Goal: Communication & Community: Answer question/provide support

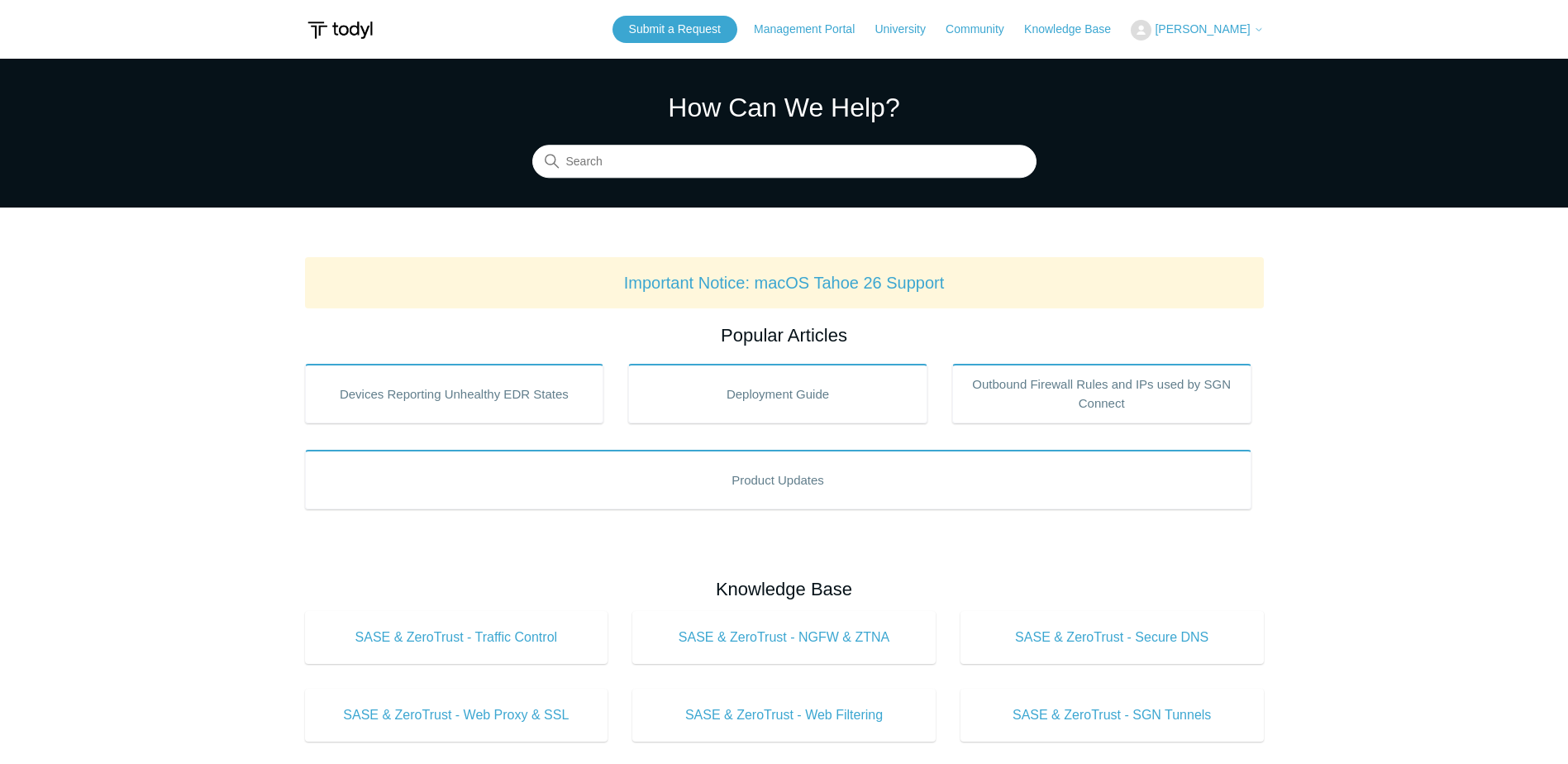
click at [1187, 30] on span "[PERSON_NAME]" at bounding box center [1202, 29] width 95 height 13
click at [1188, 57] on link "My Support Requests" at bounding box center [1212, 65] width 161 height 29
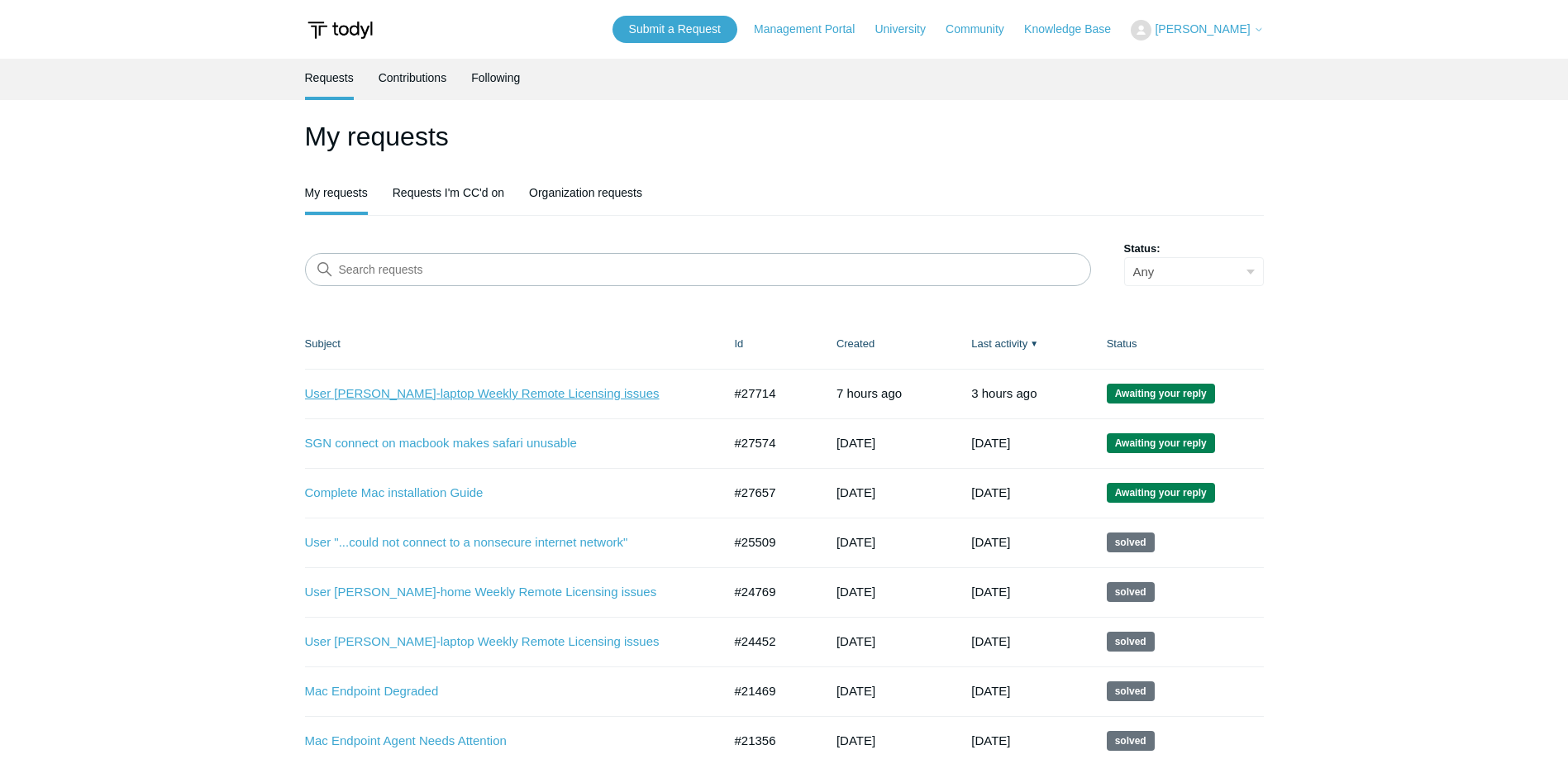
click at [437, 391] on link "User [PERSON_NAME]-laptop Weekly Remote Licensing issues" at bounding box center [501, 393] width 393 height 19
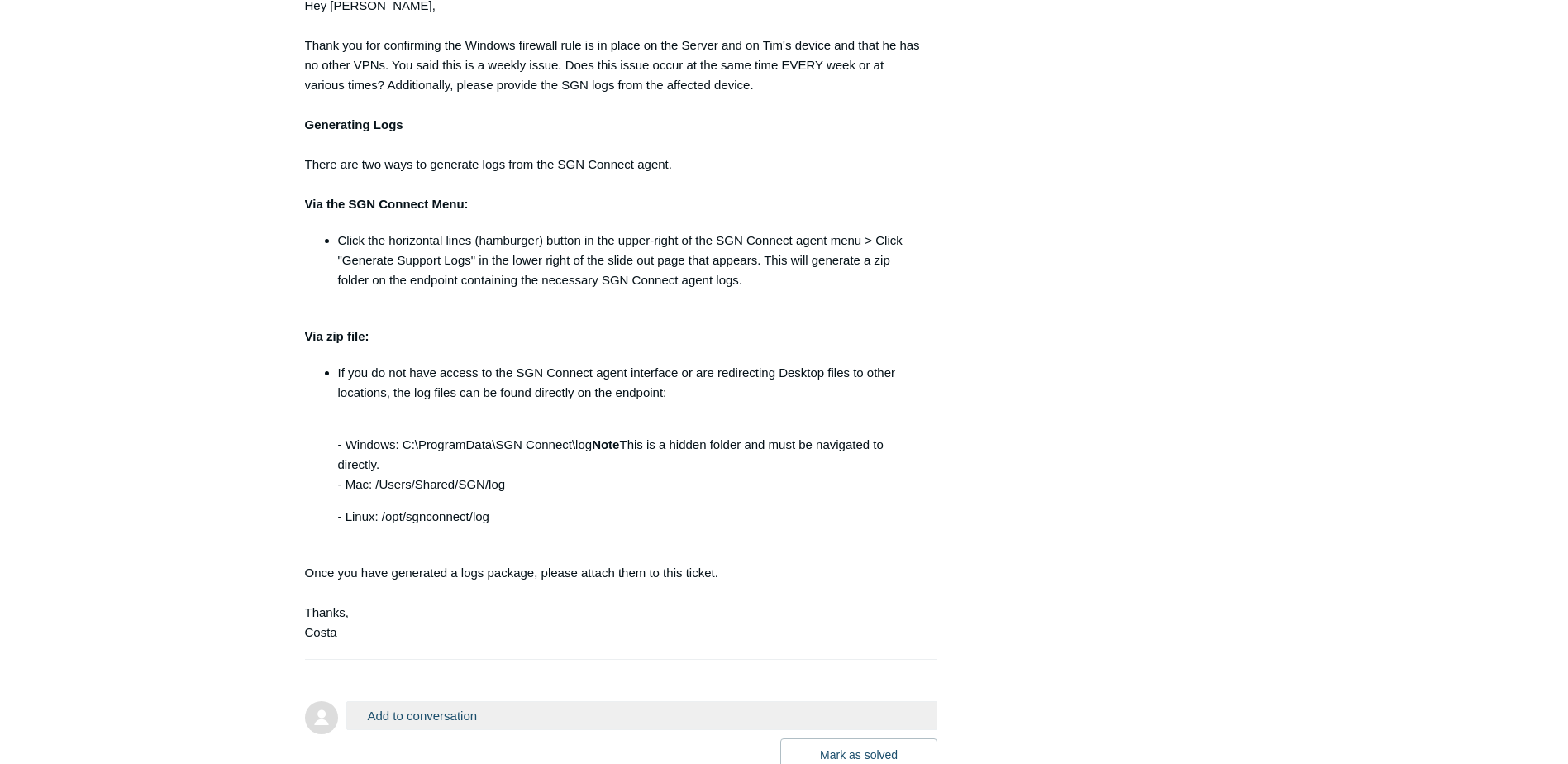
scroll to position [1150, 0]
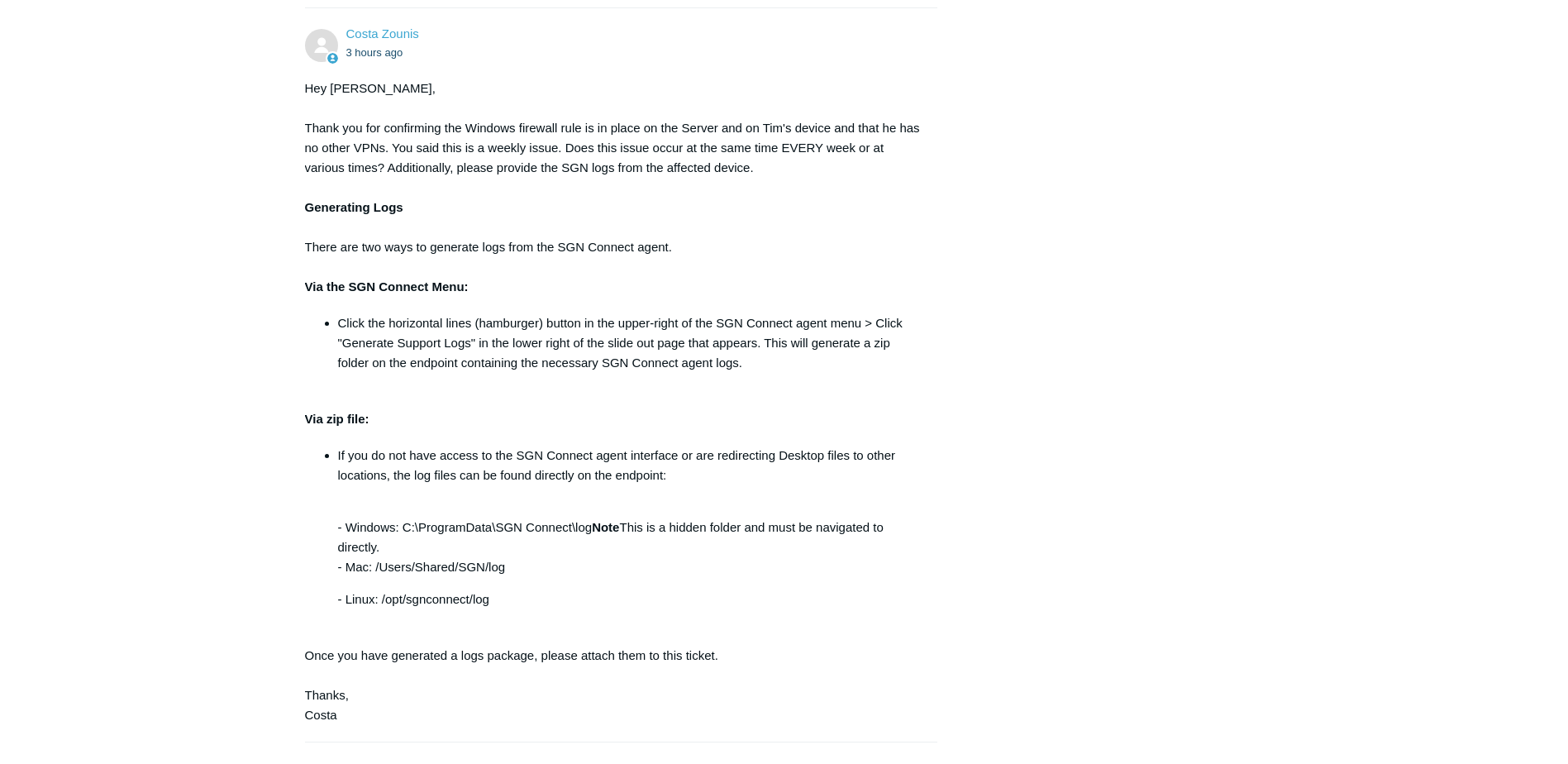
click at [363, 498] on p "- Windows: C:\ProgramData\SGN Connect\log Note This is a hidden folder and must…" at bounding box center [629, 538] width 584 height 79
drag, startPoint x: 560, startPoint y: 28, endPoint x: 237, endPoint y: 453, distance: 533.8
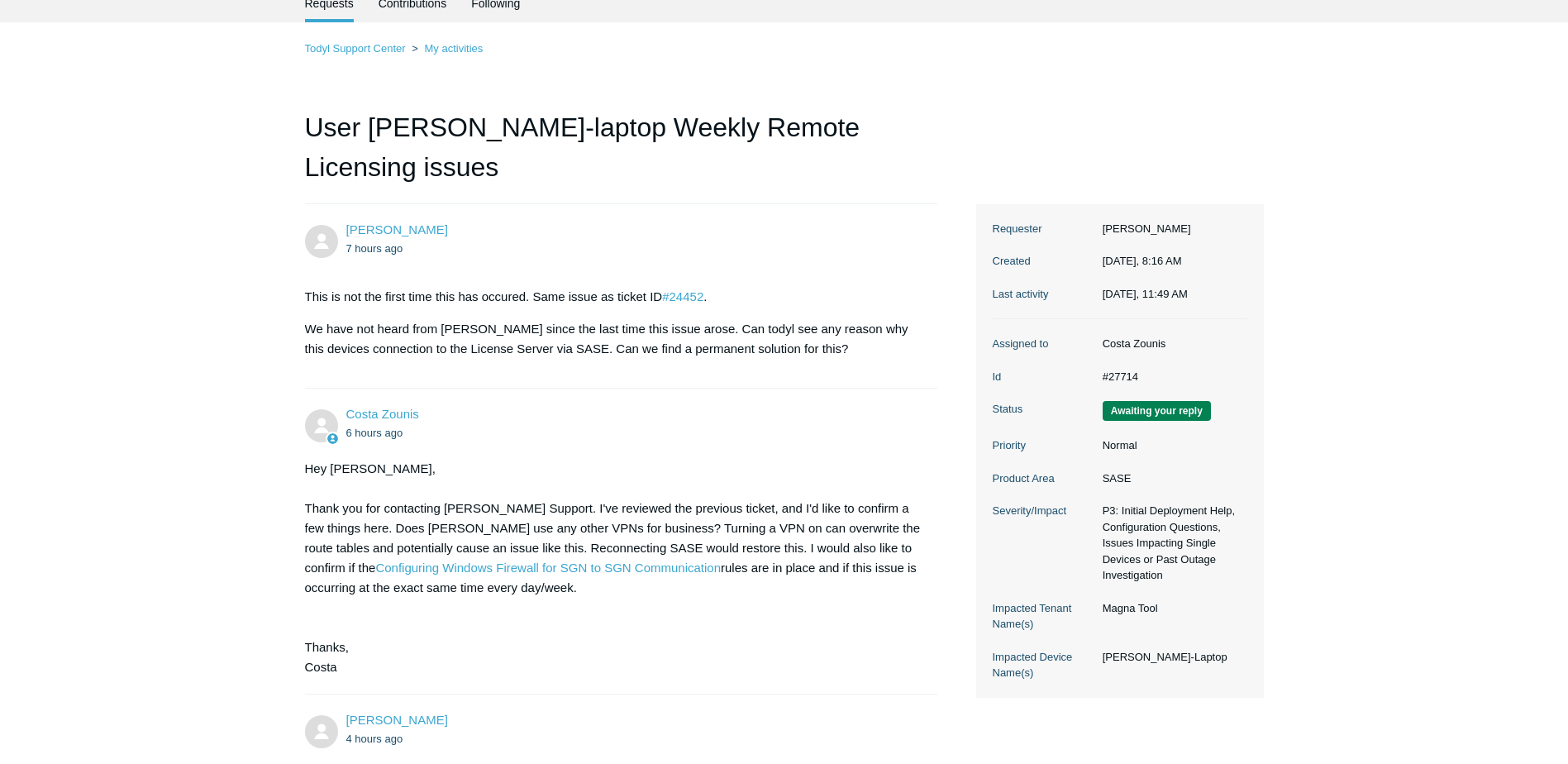
scroll to position [0, 0]
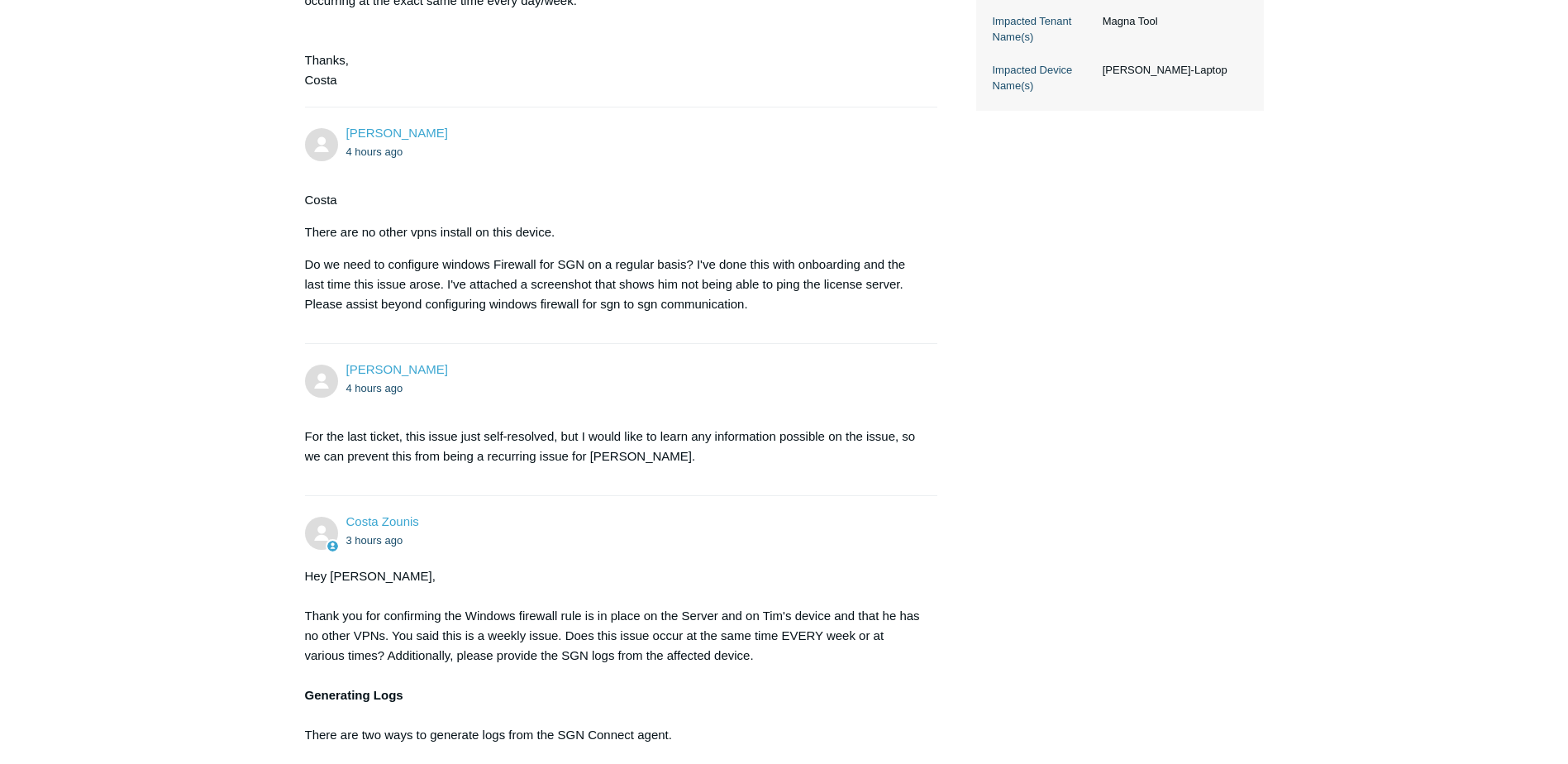
scroll to position [1241, 0]
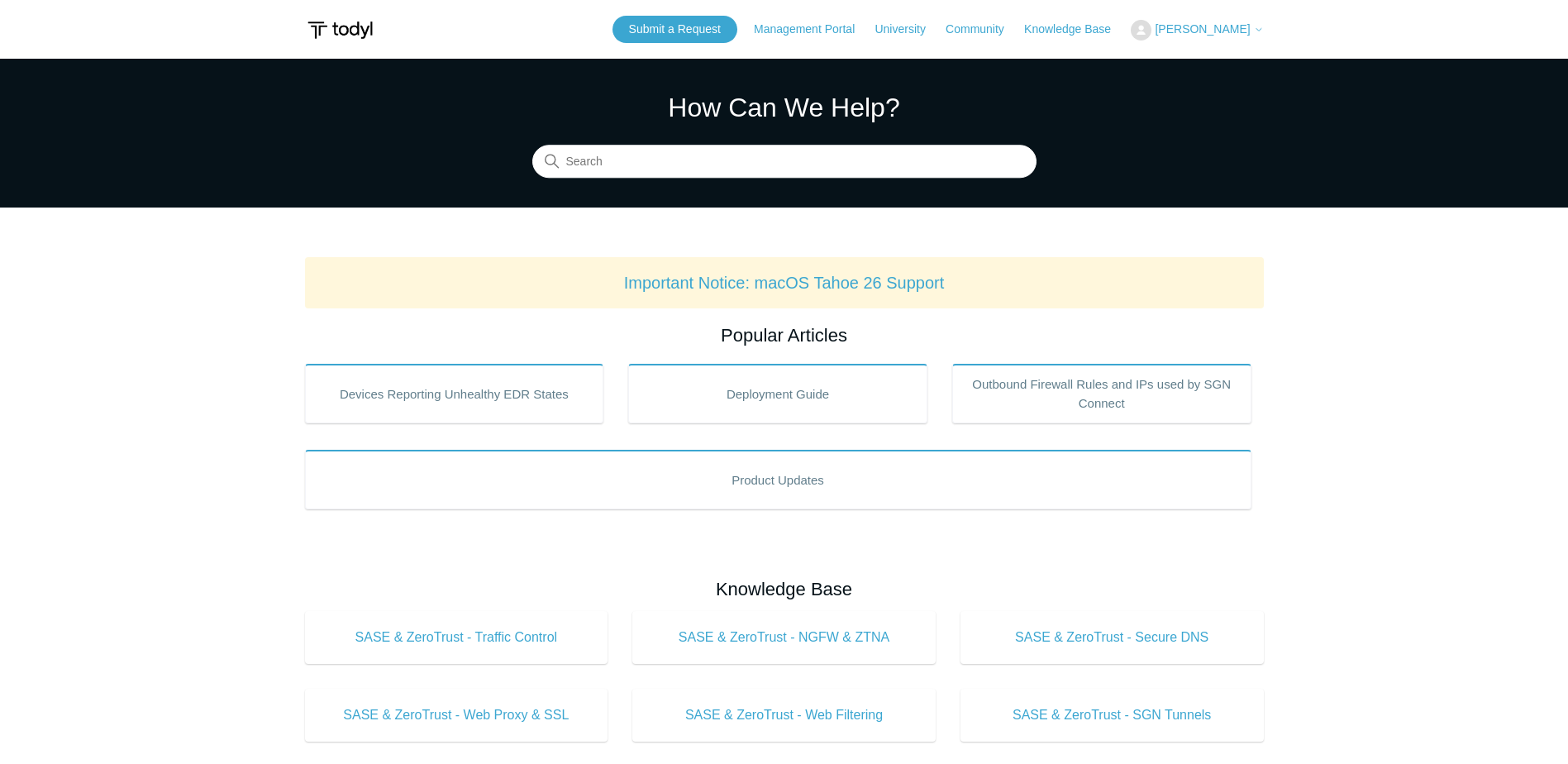
click at [1240, 32] on span "[PERSON_NAME]" at bounding box center [1202, 29] width 95 height 13
click at [1211, 68] on link "My Support Requests" at bounding box center [1212, 65] width 161 height 29
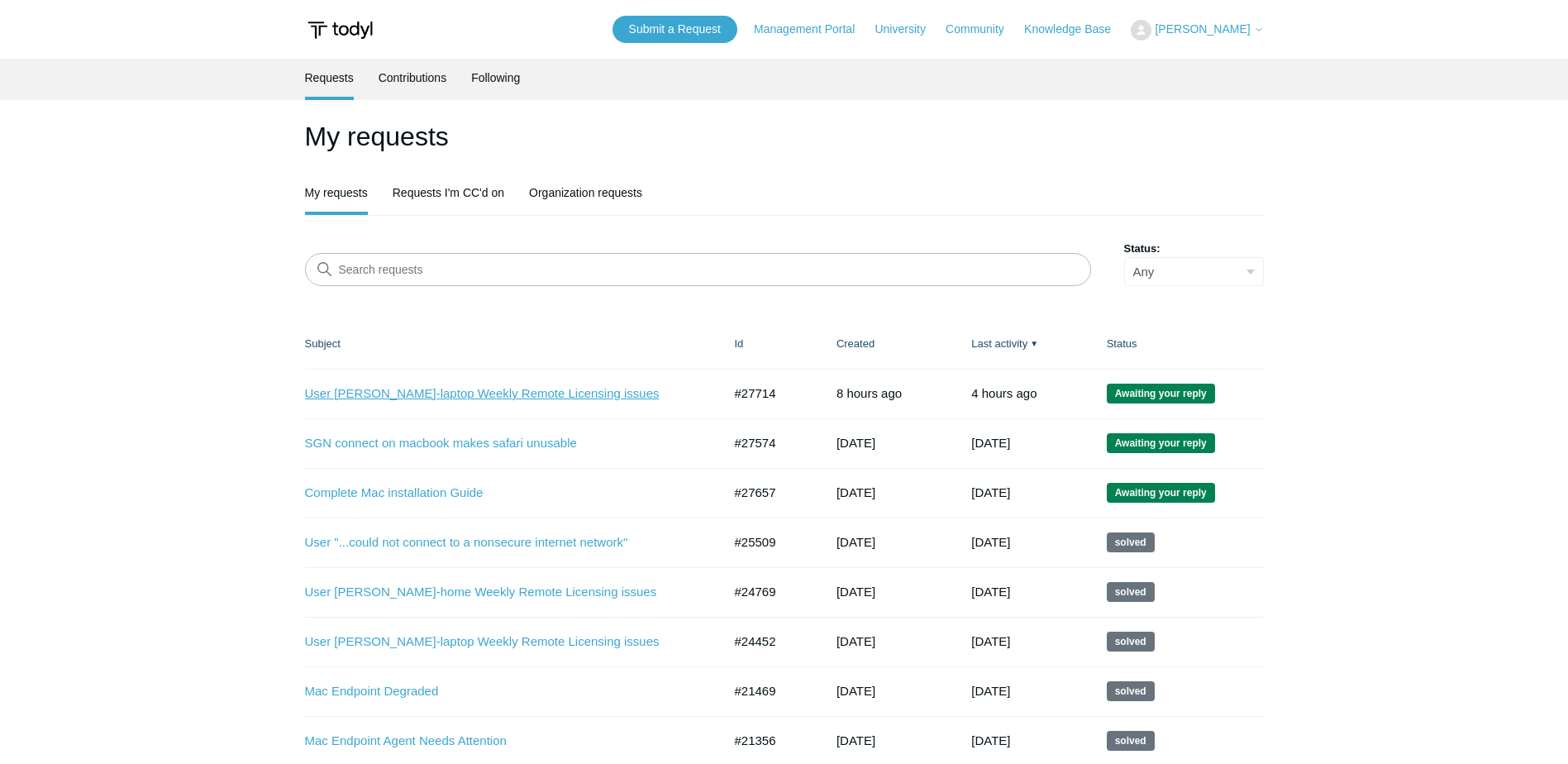
click at [384, 395] on link "User [PERSON_NAME]-laptop Weekly Remote Licensing issues" at bounding box center [501, 393] width 393 height 19
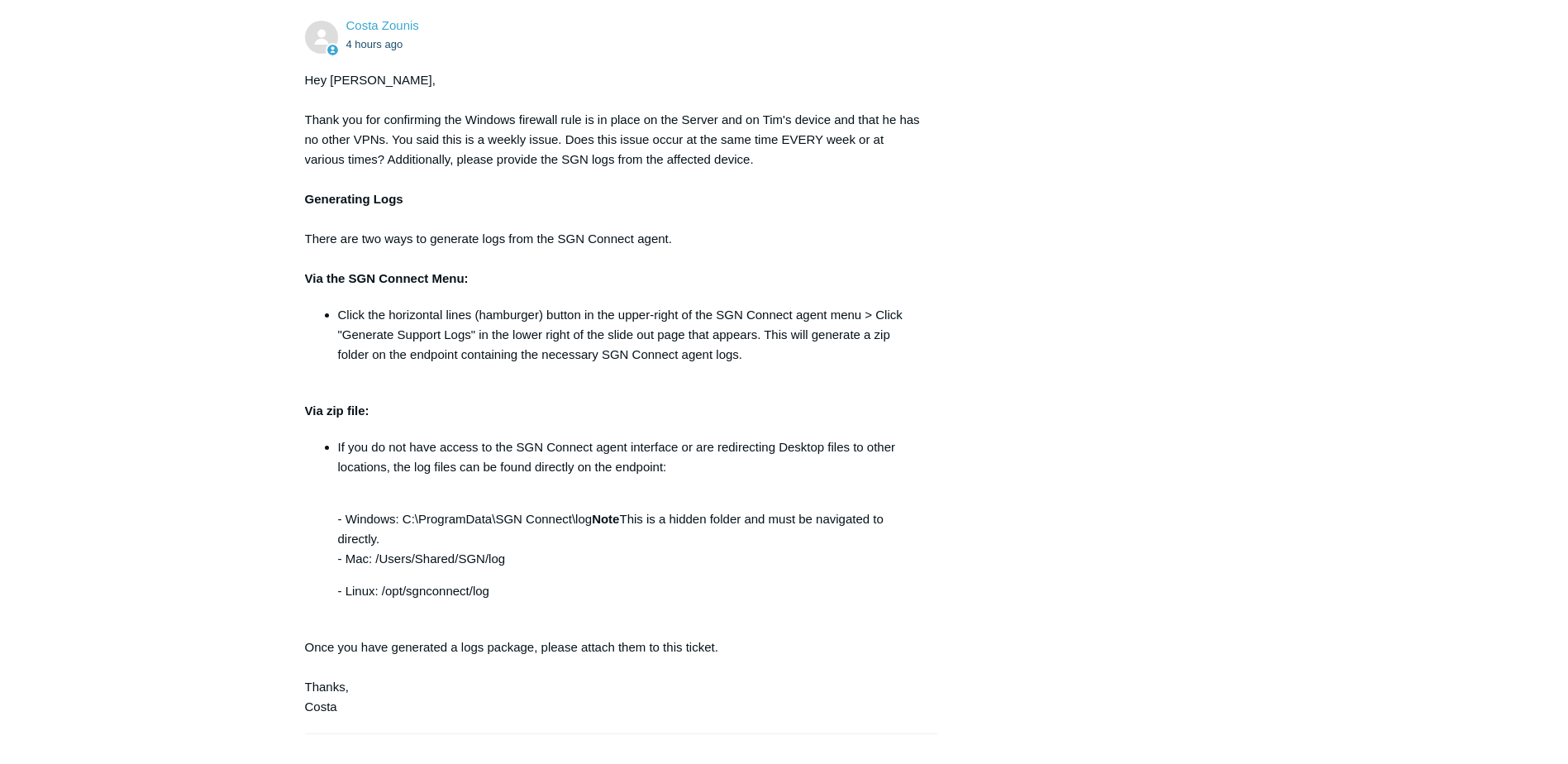
scroll to position [1315, 0]
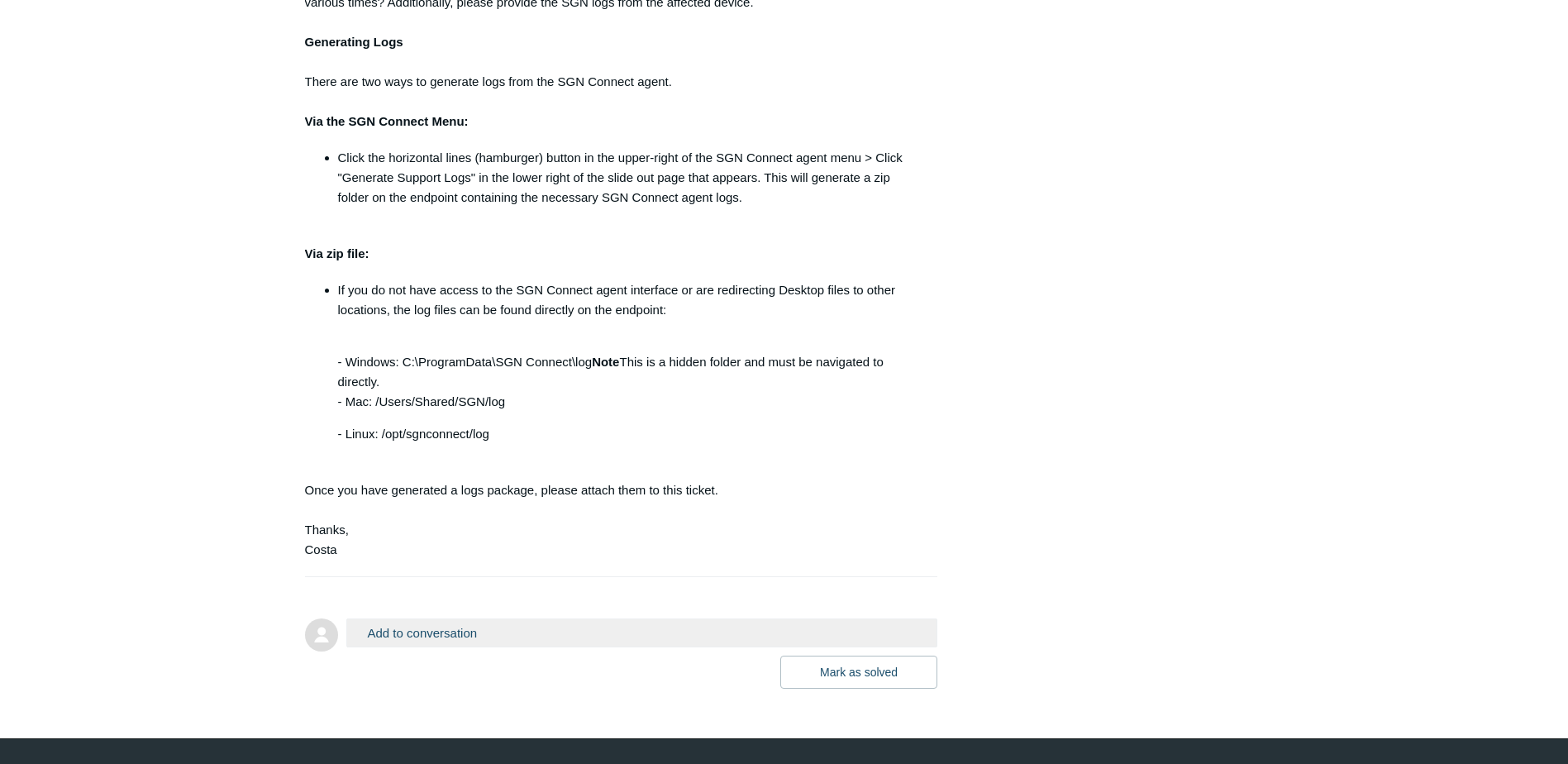
click at [731, 619] on button "Add to conversation" at bounding box center [642, 633] width 592 height 29
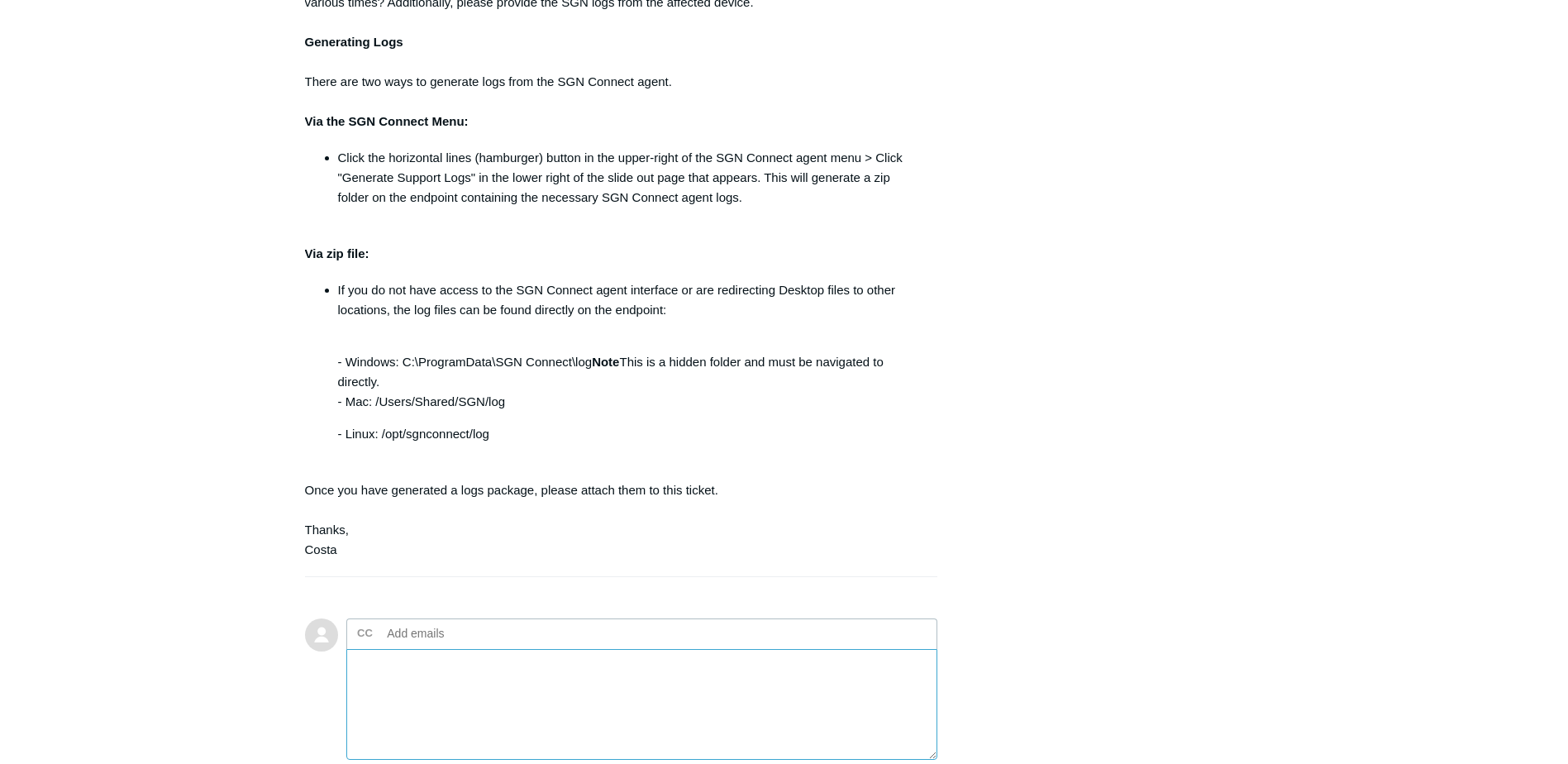
scroll to position [1496, 0]
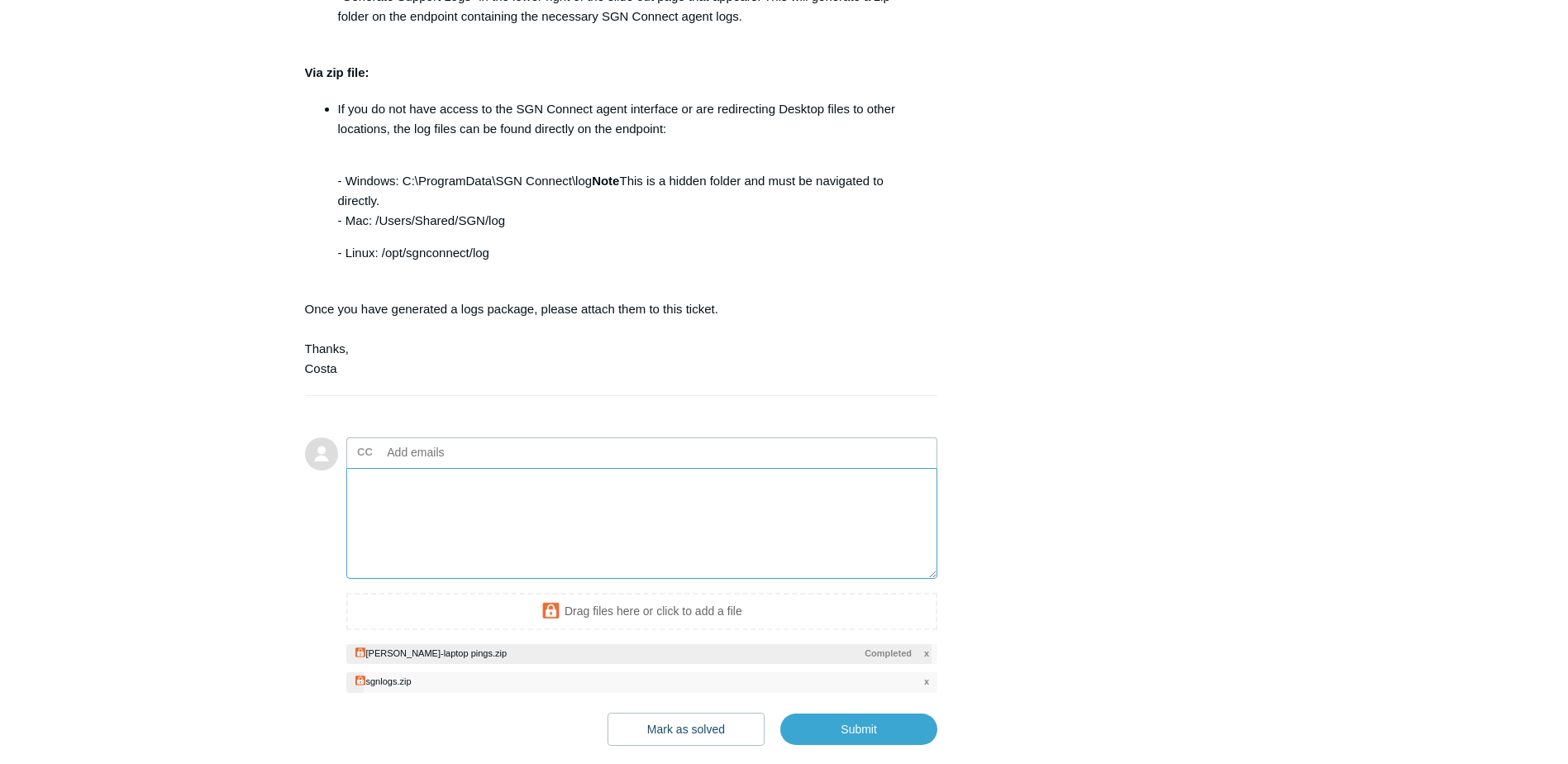
click at [575, 468] on textarea "Add your reply" at bounding box center [642, 523] width 592 height 111
click at [592, 468] on textarea "Add your reply" at bounding box center [642, 523] width 592 height 111
type textarea "heres the"
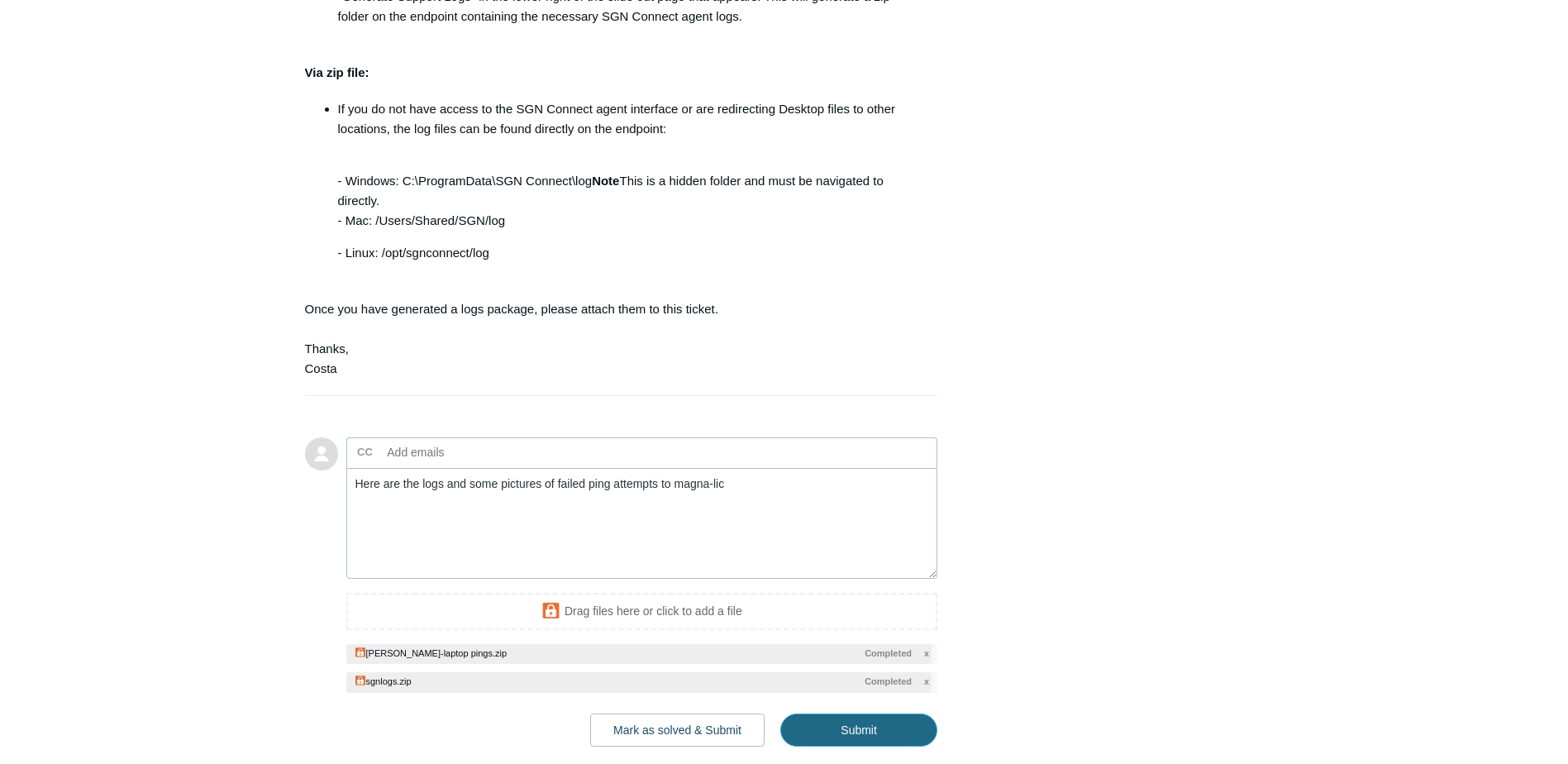
click at [911, 714] on input "Submit" at bounding box center [859, 730] width 157 height 33
type textarea "Here are the logs and some pictures of failed ping attempts to magna-lic This t…"
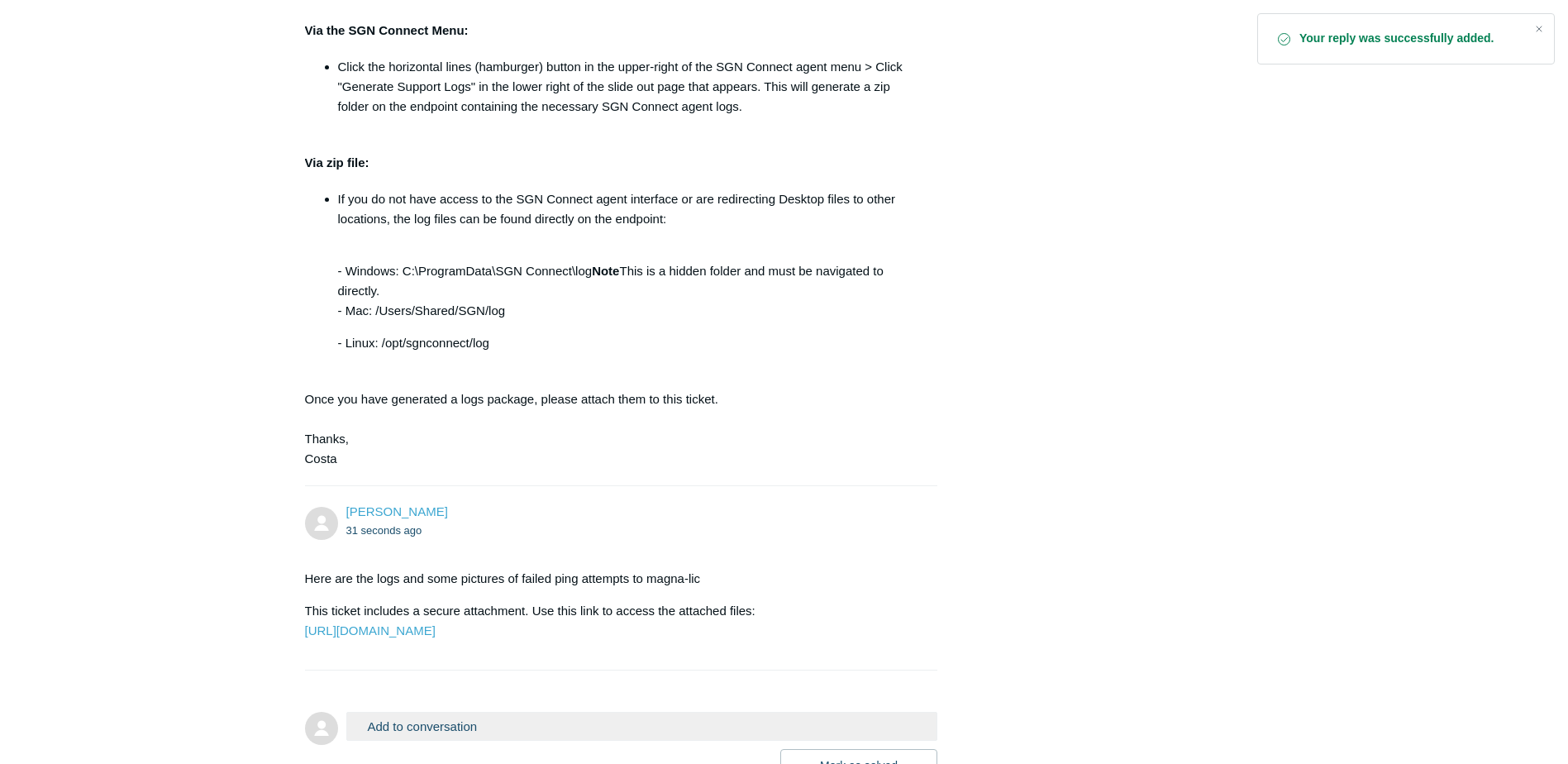
scroll to position [1489, 0]
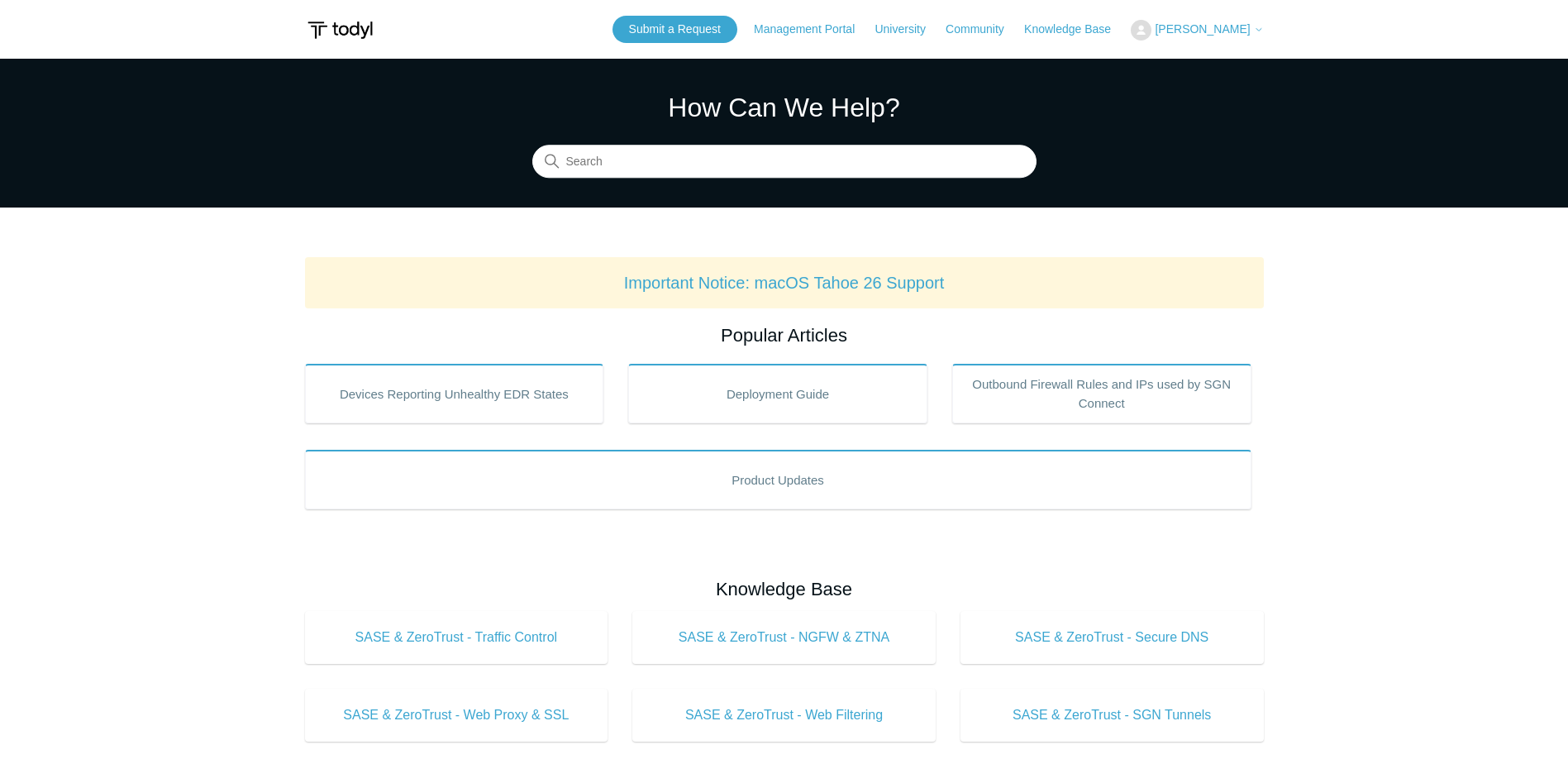
click at [1077, 13] on header "Submit a Request Management Portal University Community Knowledge Base [PERSON_…" at bounding box center [784, 29] width 959 height 59
click at [1072, 19] on div "Submit a Request Management Portal University Community Knowledge Base [PERSON_…" at bounding box center [938, 29] width 651 height 28
click at [1072, 24] on link "Knowledge Base" at bounding box center [1076, 29] width 103 height 17
click at [1204, 38] on button "[PERSON_NAME]" at bounding box center [1196, 29] width 132 height 21
click at [1185, 60] on link "My Support Requests" at bounding box center [1212, 65] width 161 height 29
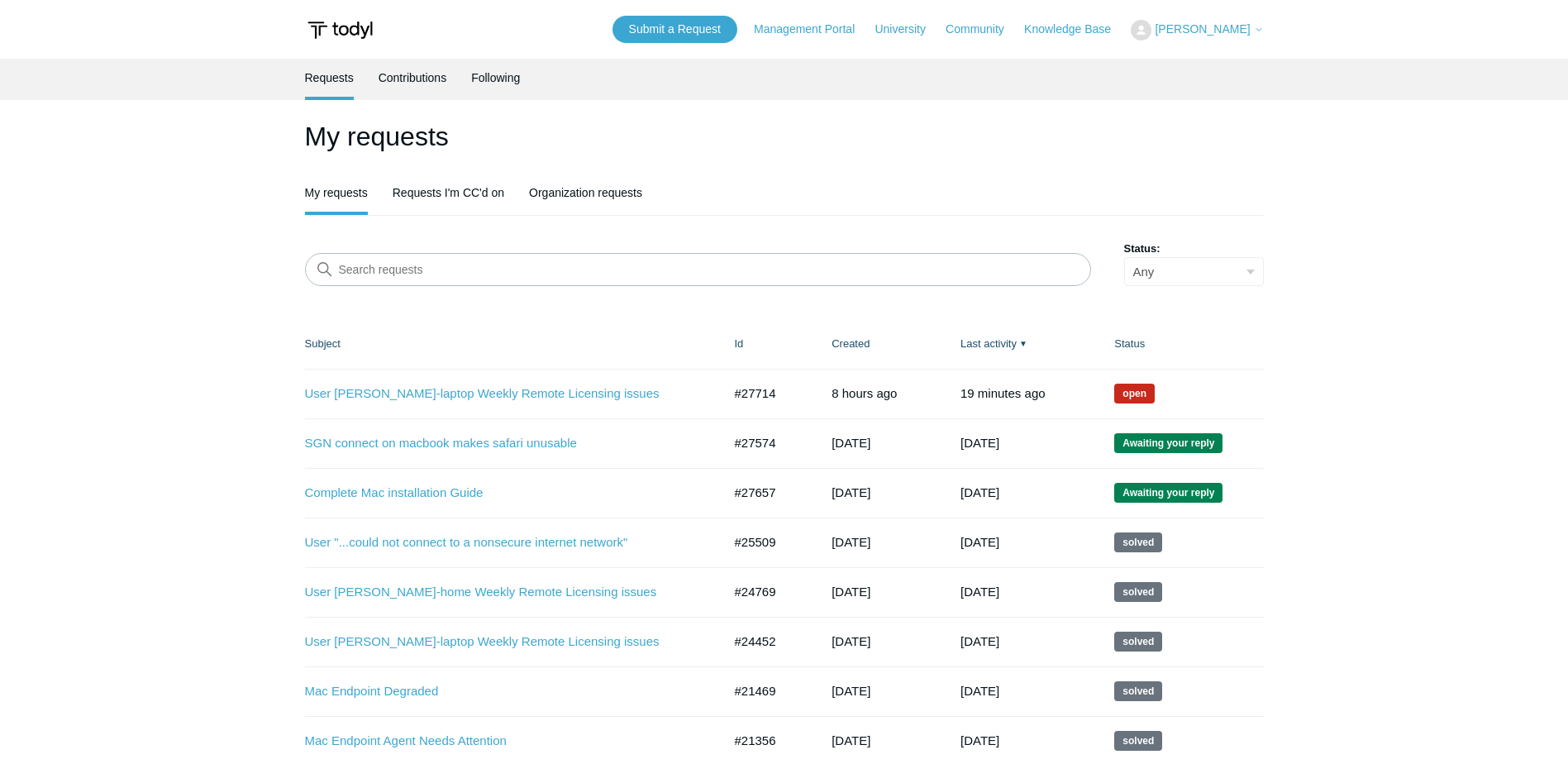
scroll to position [118, 0]
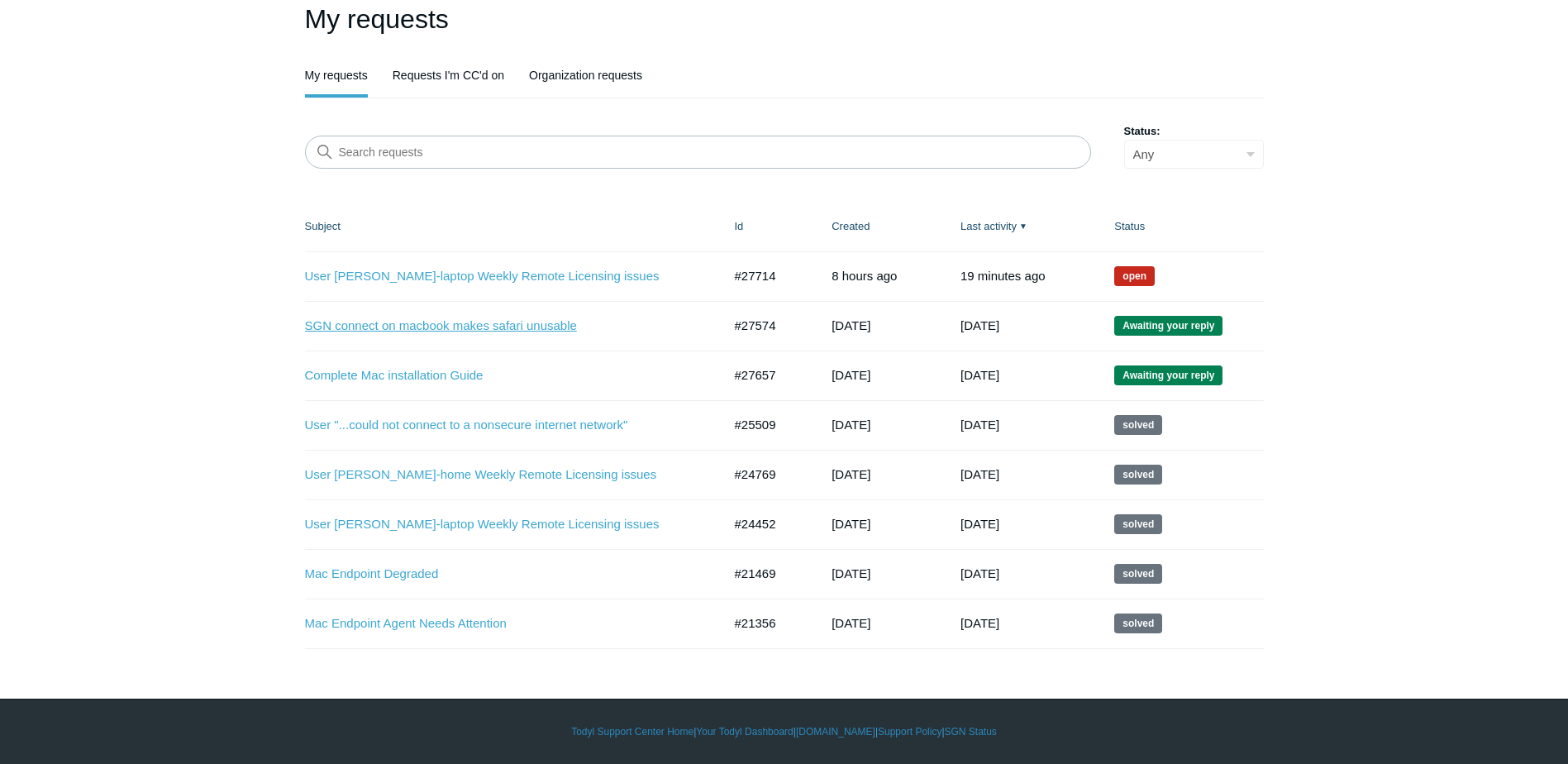
click at [470, 335] on link "SGN connect on macbook makes safari unusable" at bounding box center [501, 325] width 393 height 19
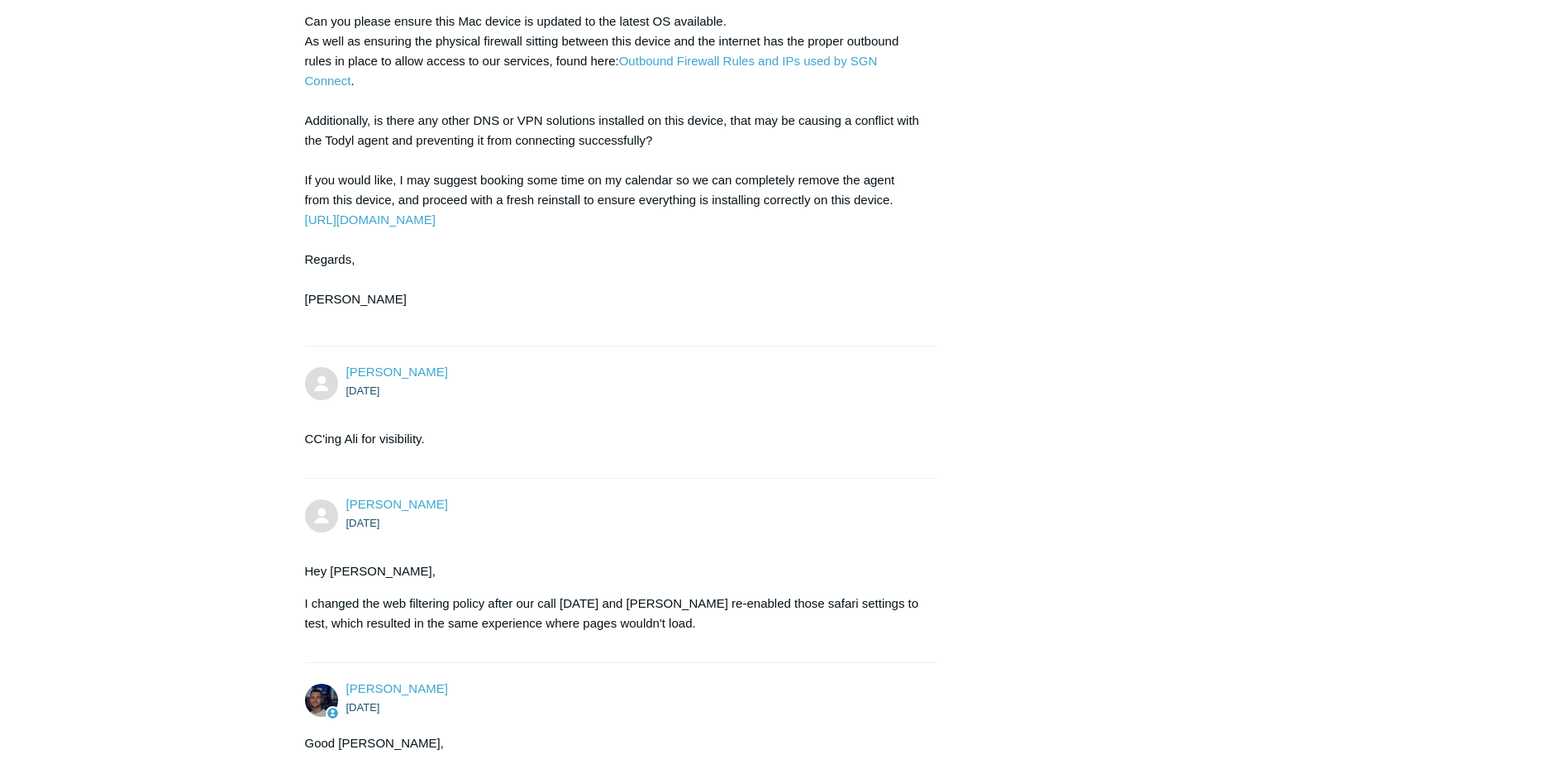
scroll to position [2496, 0]
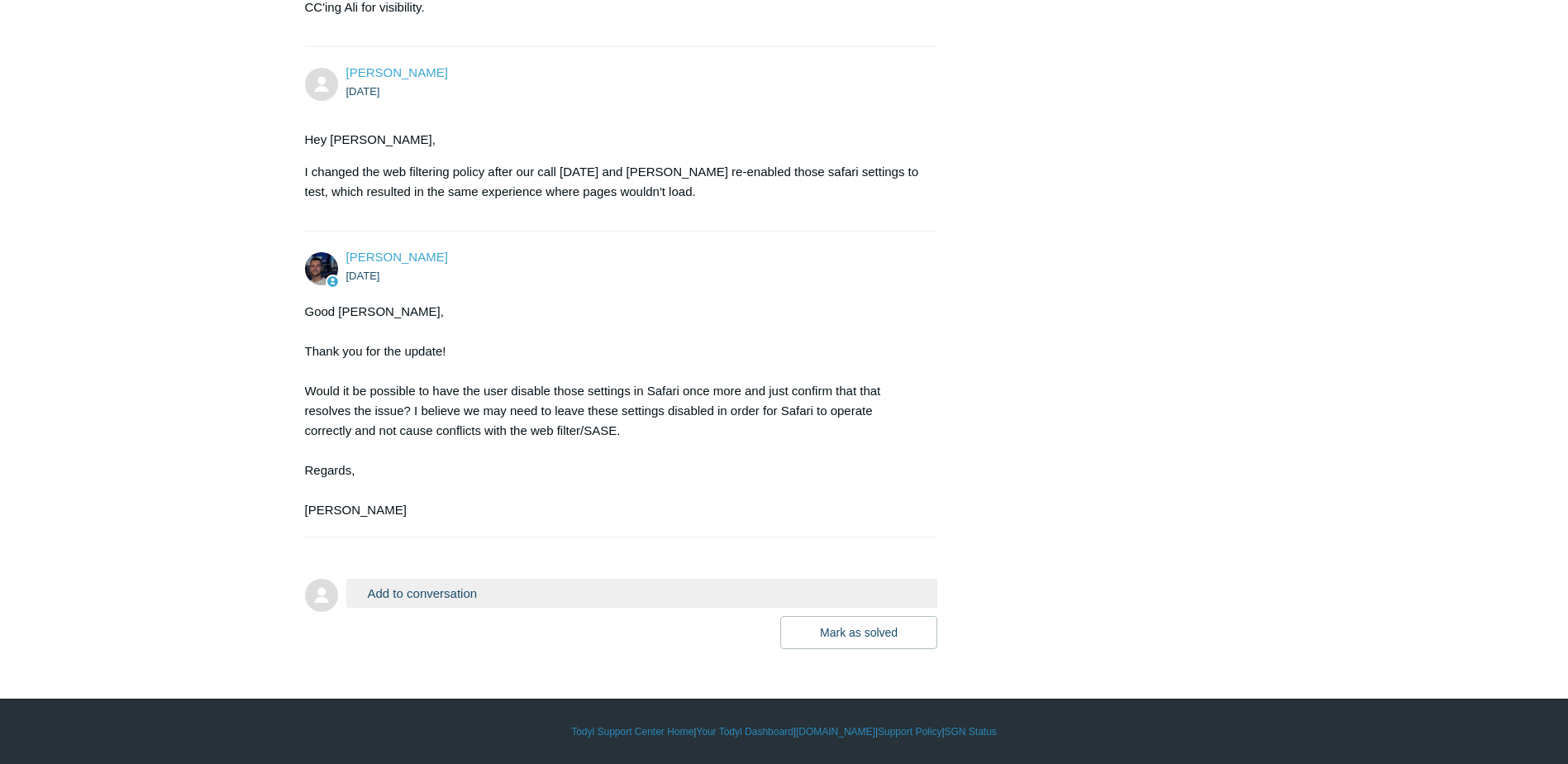
click at [502, 438] on div "Good Afternoon Ali, Thank you for the update! Would it be possible to have the …" at bounding box center [613, 411] width 617 height 218
click at [693, 591] on button "Add to conversation" at bounding box center [642, 593] width 592 height 29
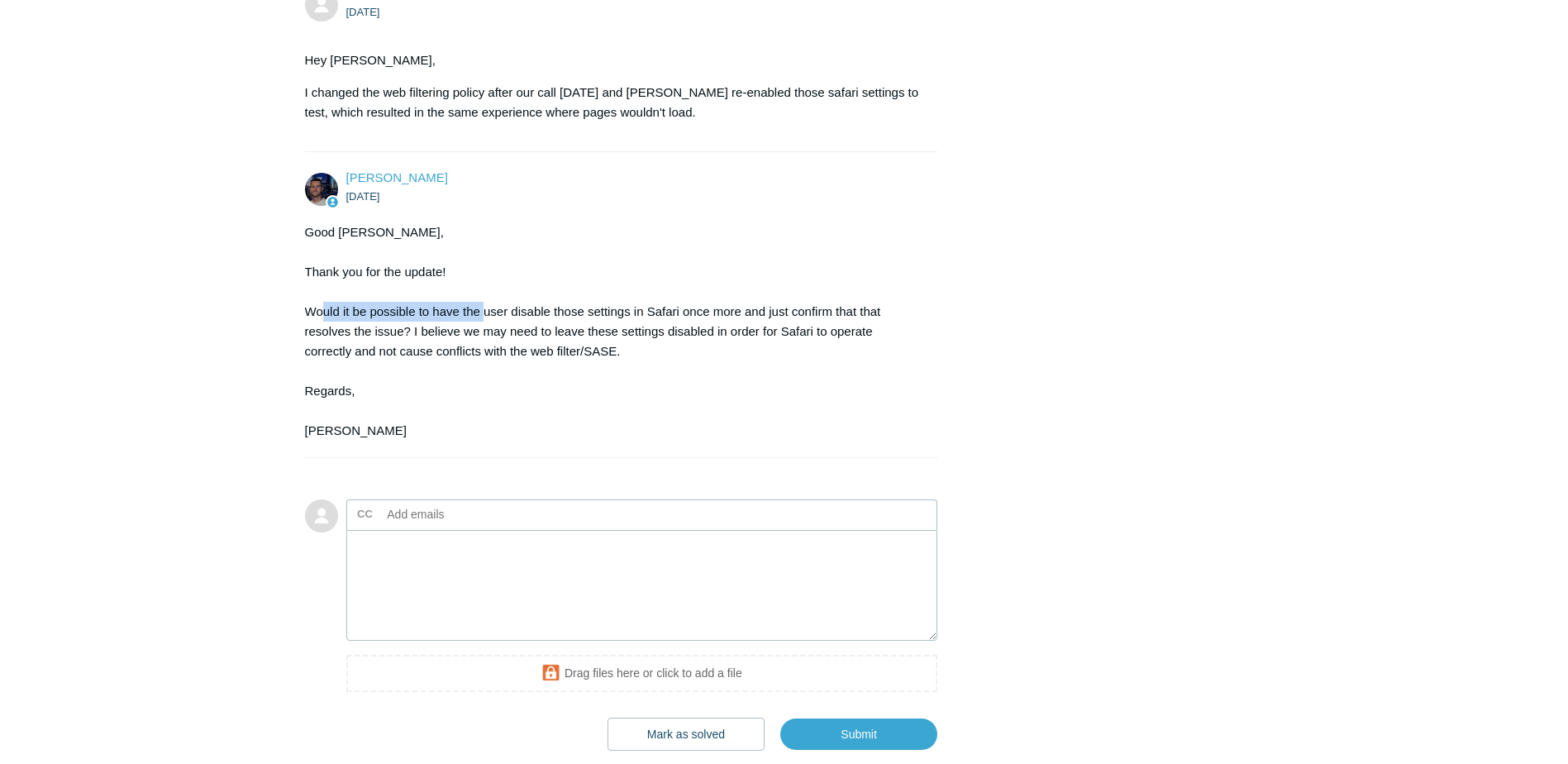
drag, startPoint x: 324, startPoint y: 383, endPoint x: 521, endPoint y: 459, distance: 211.2
click at [501, 397] on div "Good Afternoon Ali, Thank you for the update! Would it be possible to have the …" at bounding box center [613, 332] width 617 height 218
click at [521, 441] on div "Good Afternoon Ali, Thank you for the update! Would it be possible to have the …" at bounding box center [613, 332] width 617 height 218
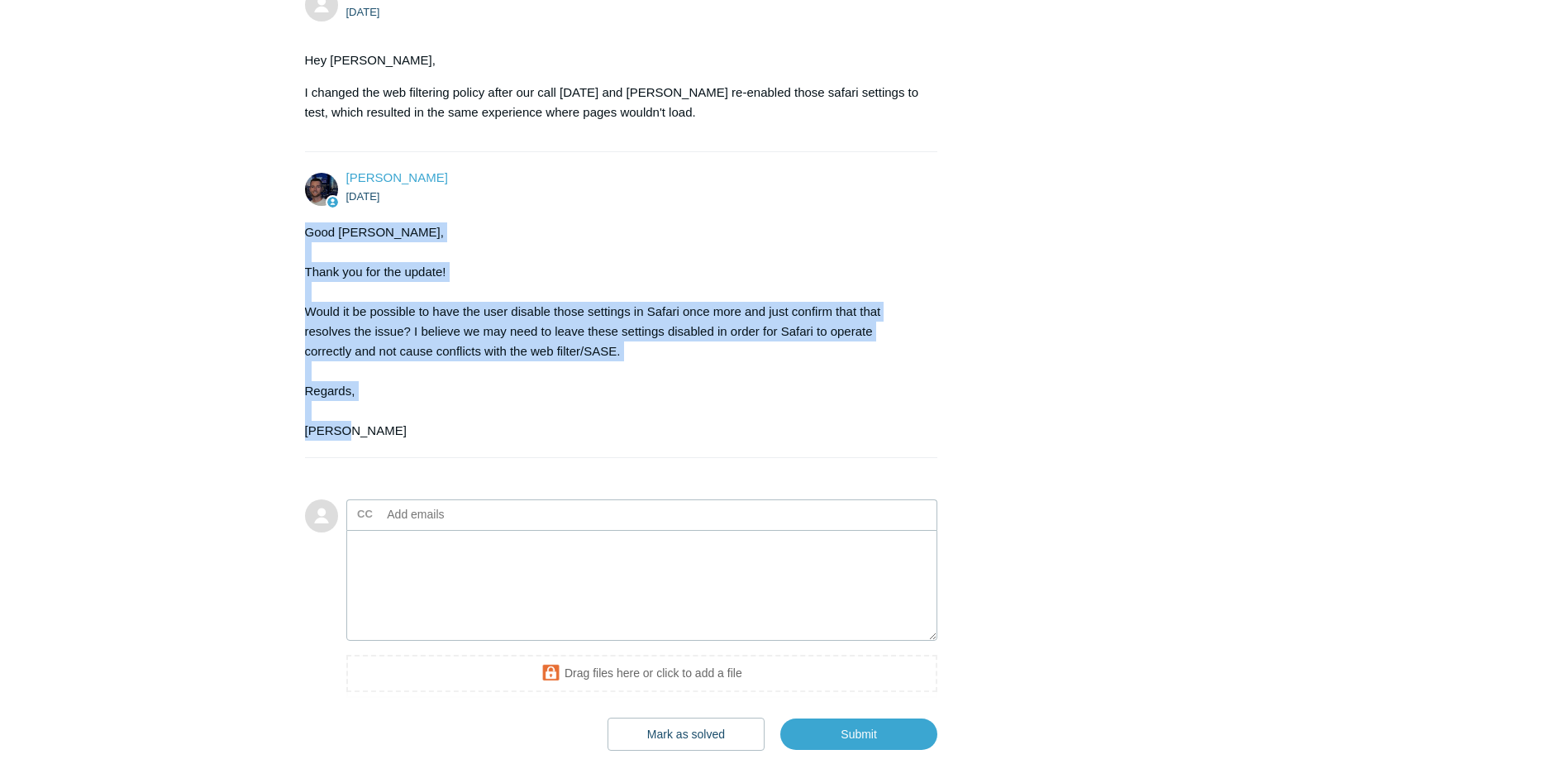
drag, startPoint x: 347, startPoint y: 510, endPoint x: 299, endPoint y: 316, distance: 199.8
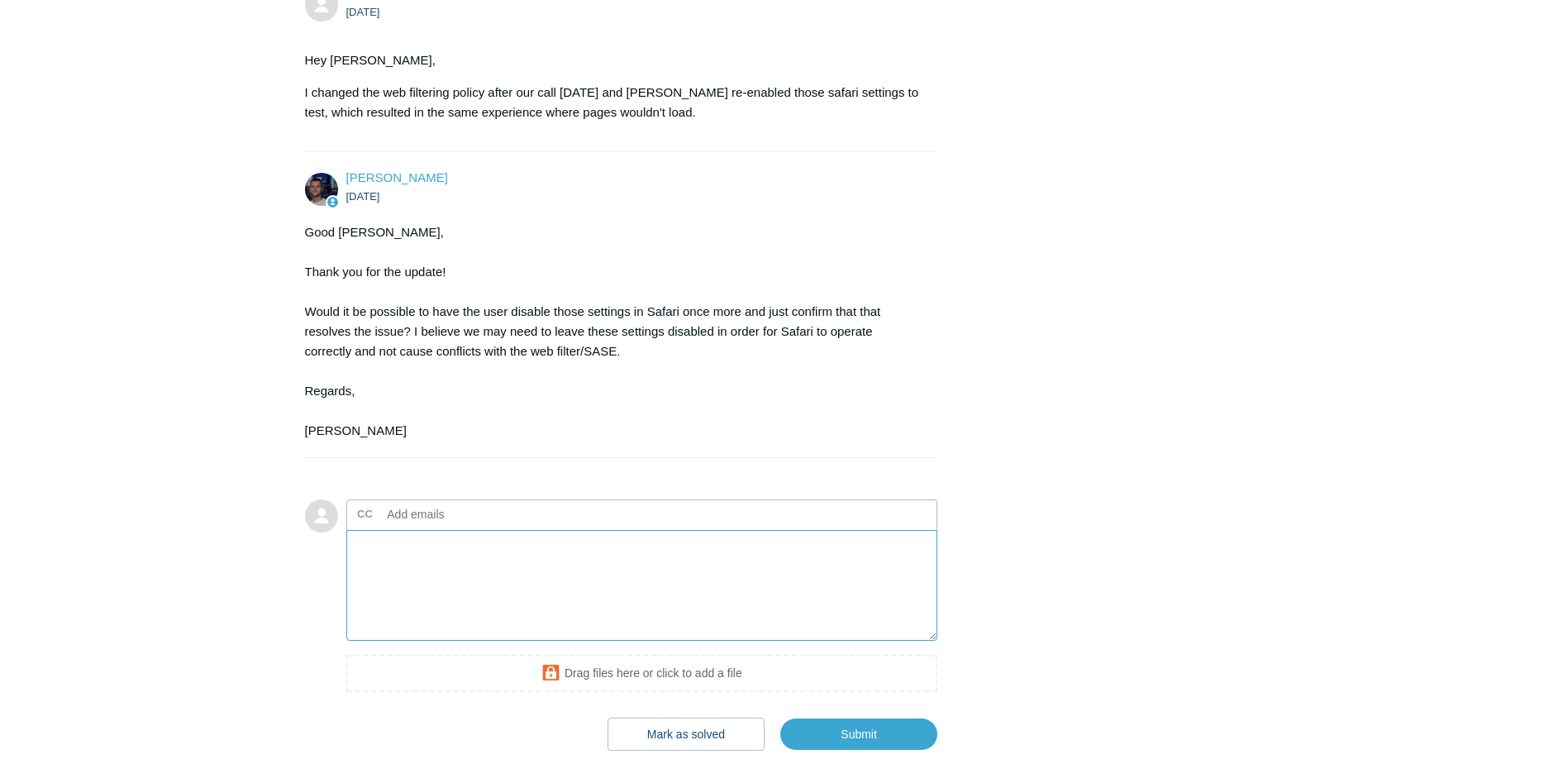
click at [410, 642] on textarea "Add your reply" at bounding box center [642, 586] width 592 height 111
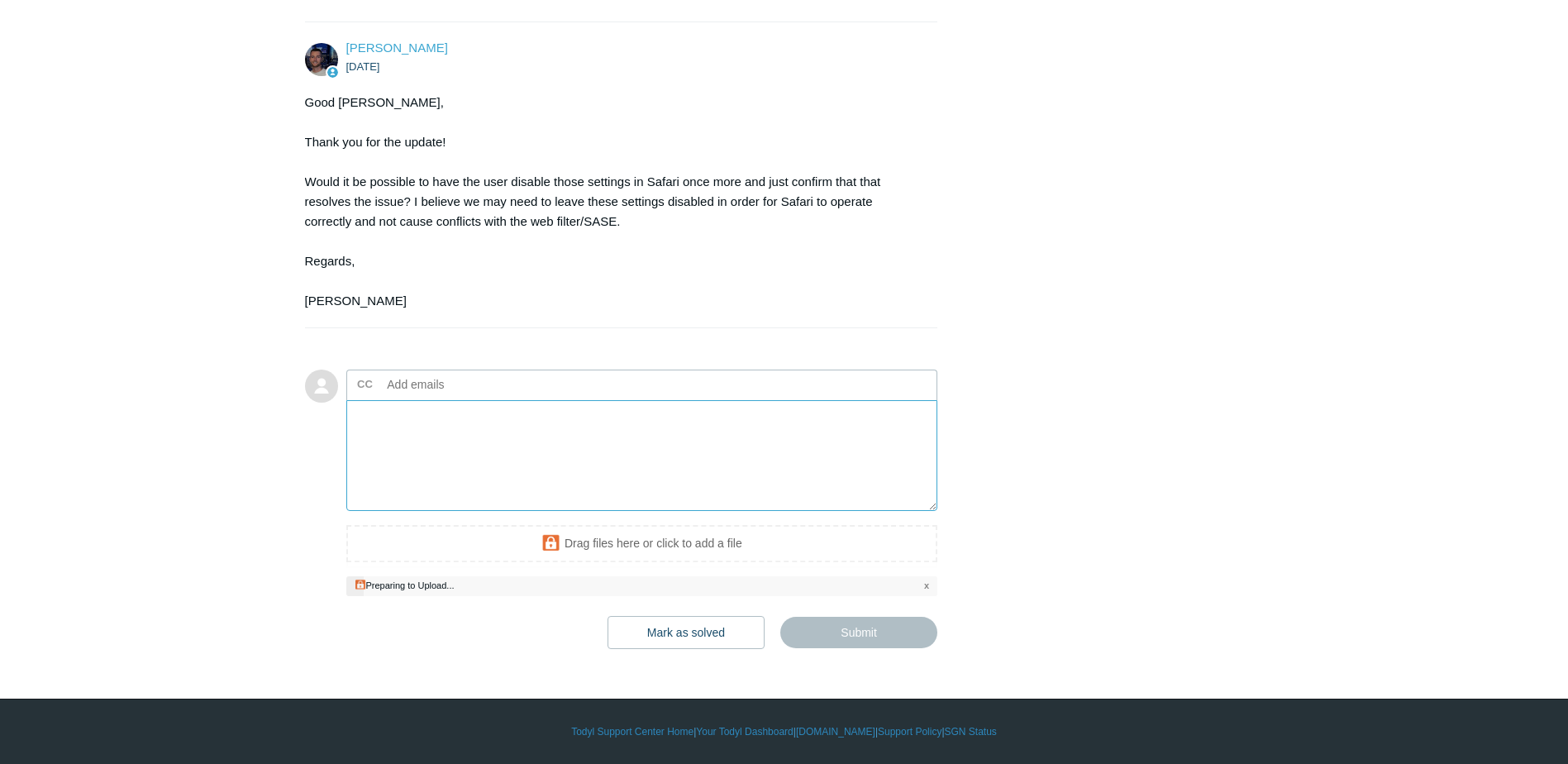
click at [443, 471] on textarea "Add your reply" at bounding box center [642, 456] width 592 height 111
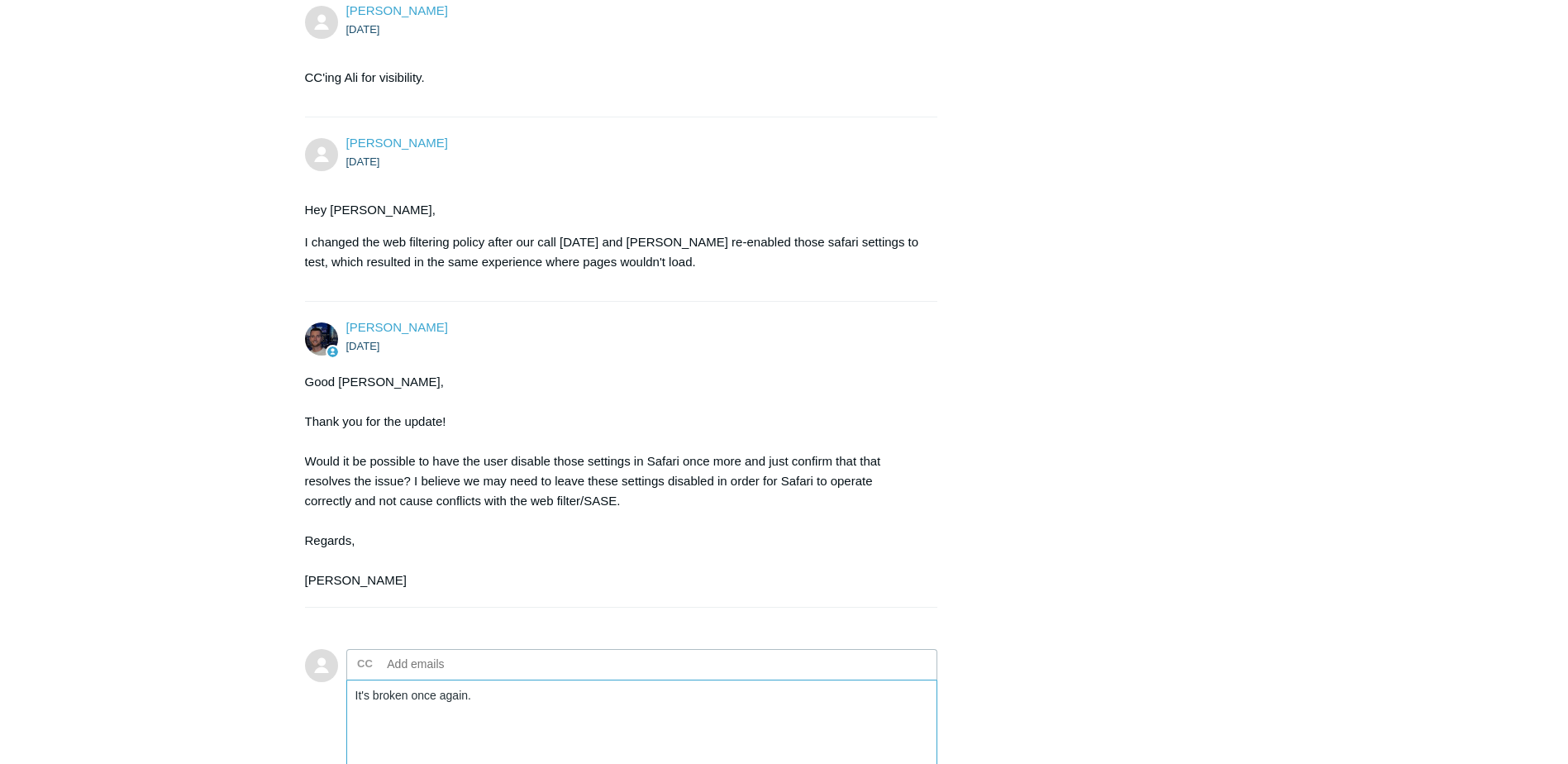
scroll to position [2595, 0]
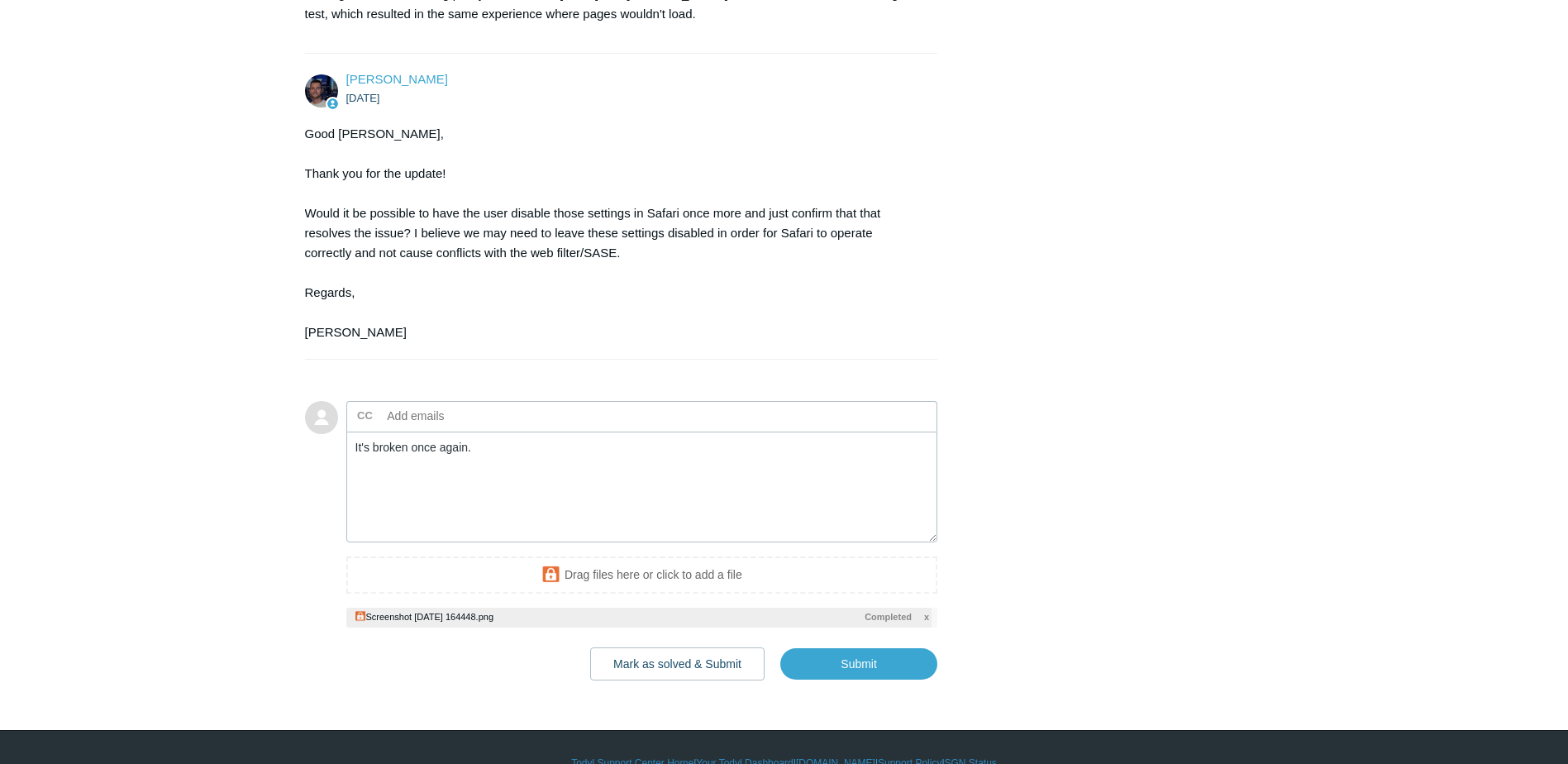
drag, startPoint x: 1268, startPoint y: 603, endPoint x: 1506, endPoint y: 624, distance: 238.9
click at [516, 544] on textarea "It's broken once again." at bounding box center [642, 487] width 592 height 111
drag, startPoint x: 530, startPoint y: 529, endPoint x: 332, endPoint y: 537, distance: 198.2
click at [334, 537] on form "Add to conversation CC Add emails It's broken once again. Drag files here or cl…" at bounding box center [621, 529] width 633 height 305
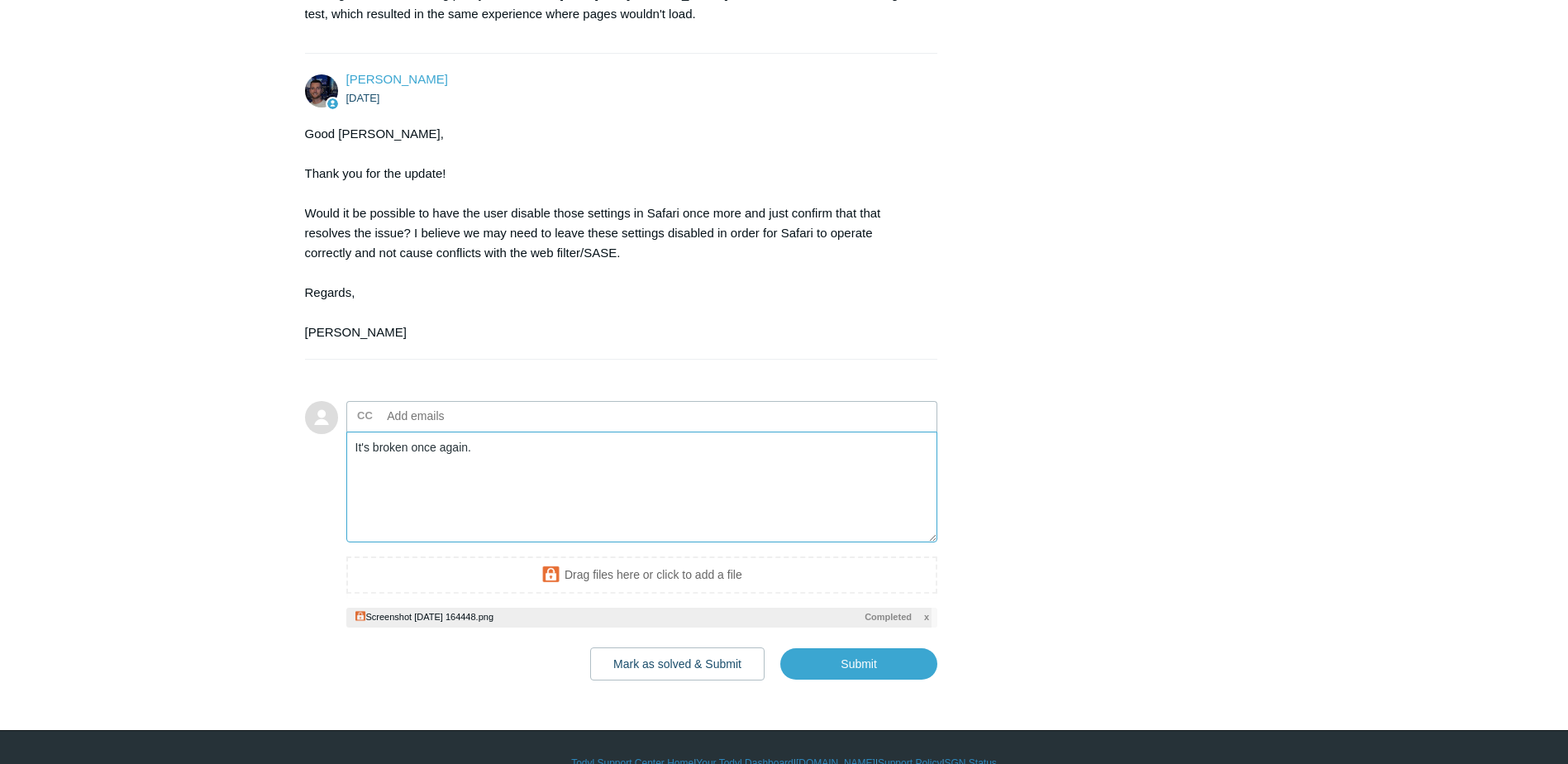
click at [498, 529] on textarea "It's broken once again." at bounding box center [642, 487] width 592 height 111
click at [502, 529] on textarea "It's broken once again." at bounding box center [642, 487] width 592 height 111
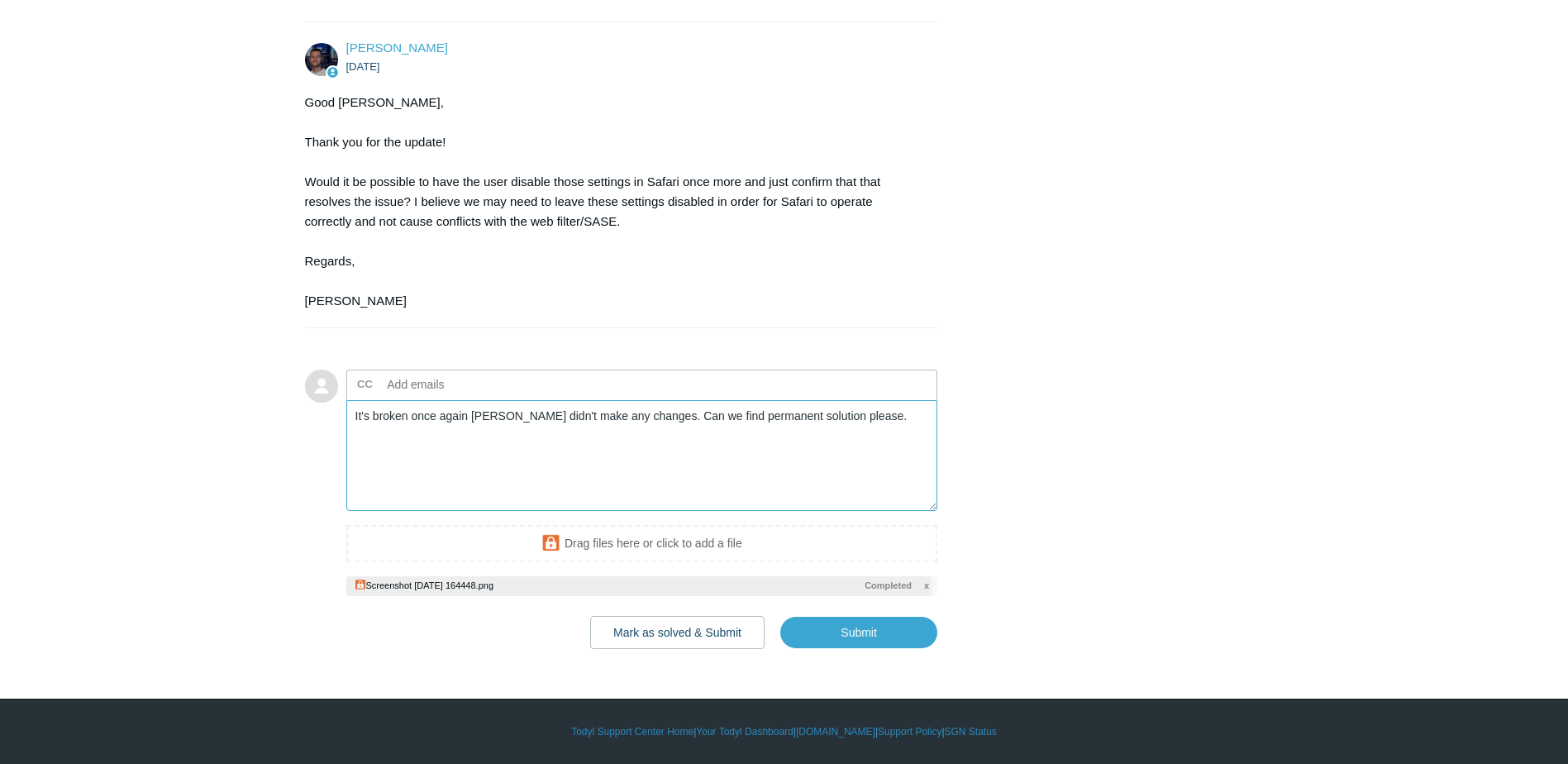
scroll to position [2706, 0]
click at [881, 633] on input "Submit" at bounding box center [859, 632] width 157 height 33
type textarea "It's broken once again David didn't make any changes. Can we find permanent sol…"
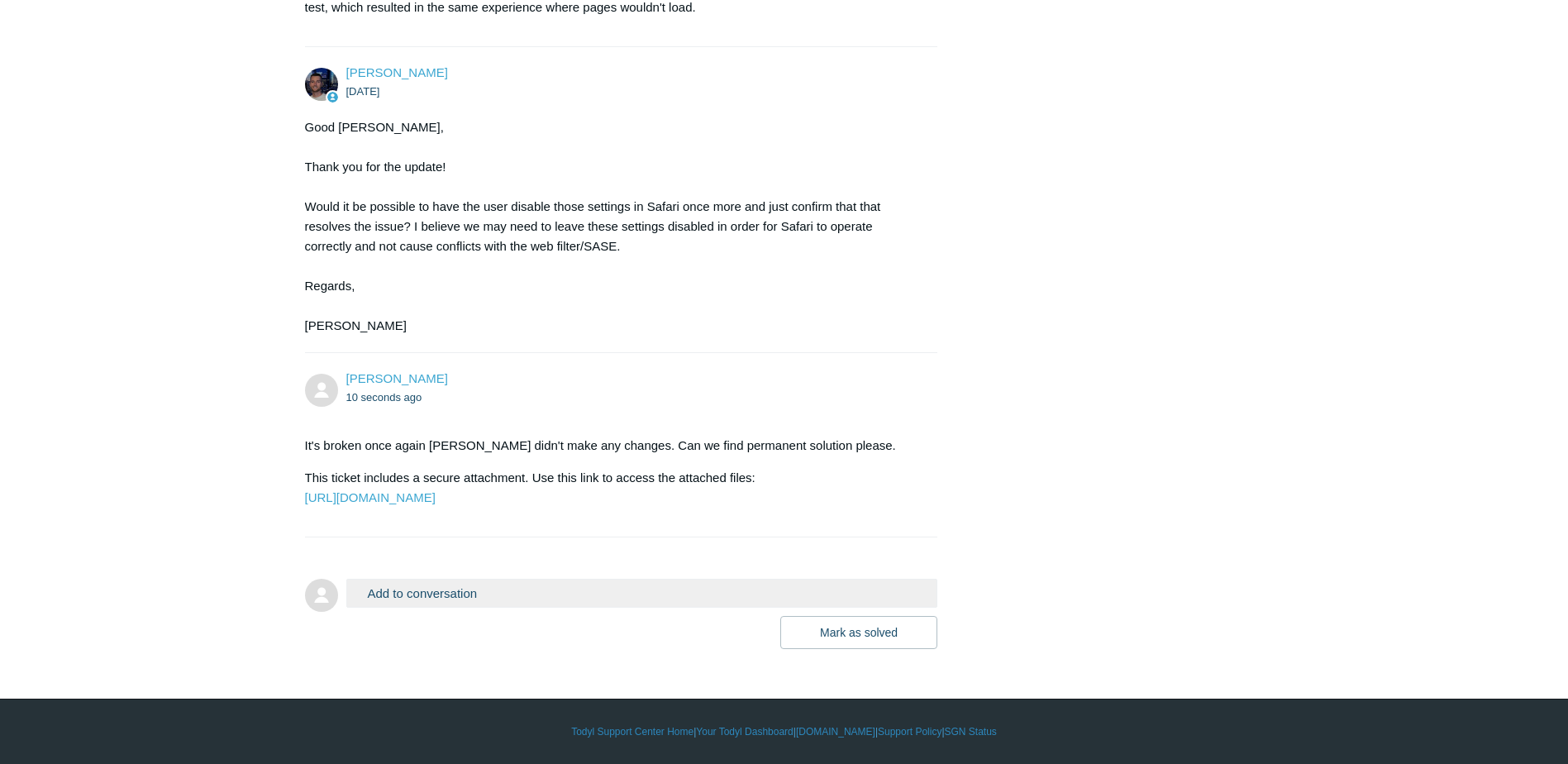
scroll to position [2721, 0]
click at [429, 599] on button "Add to conversation" at bounding box center [642, 593] width 592 height 29
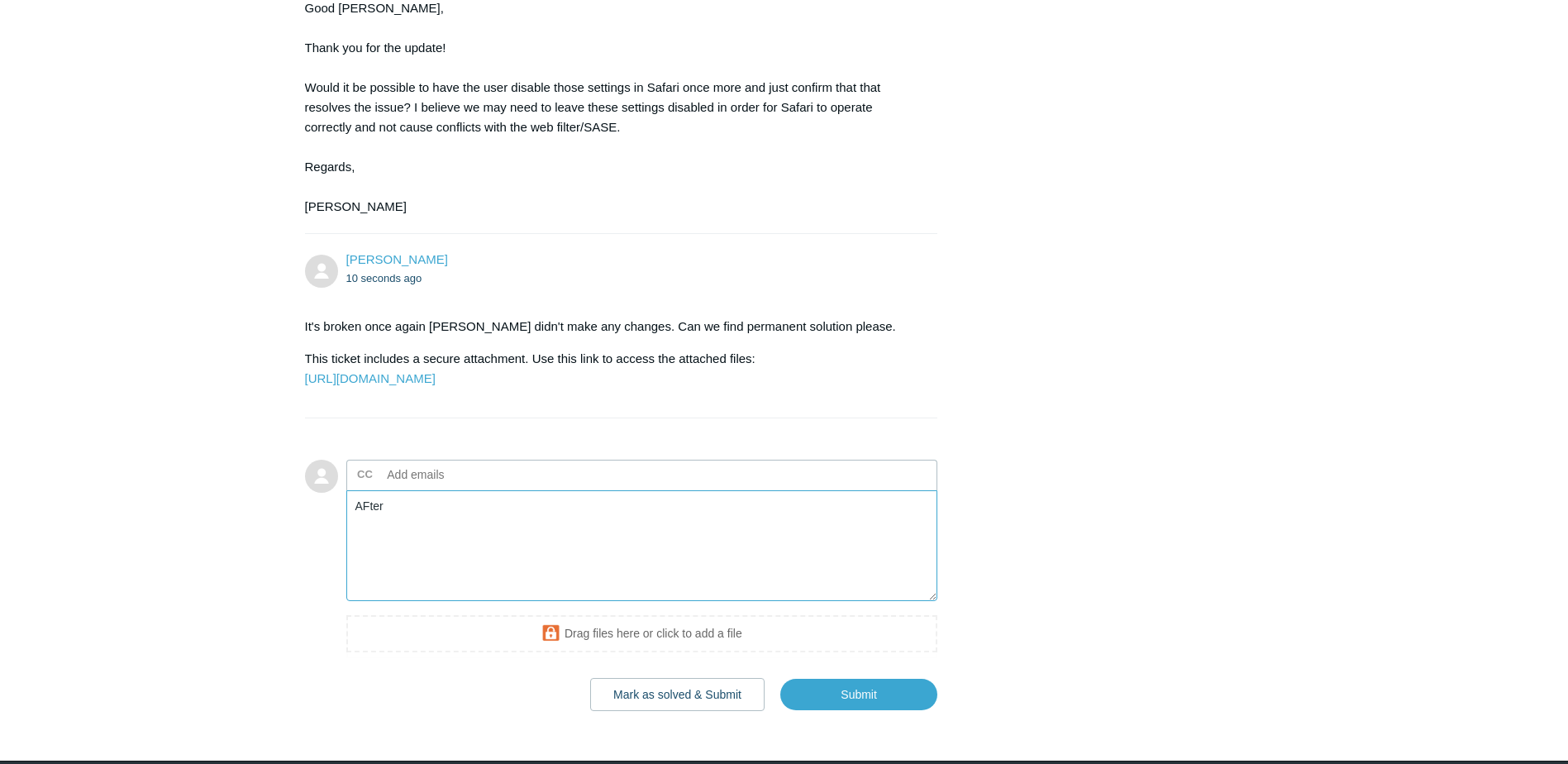
type textarea "AFte"
click at [895, 602] on textarea "David found out the DNS server settings changed without any action on his end. …" at bounding box center [642, 546] width 592 height 111
click at [910, 602] on textarea "David found out the DNS server settings changed without any action on his end. …" at bounding box center [642, 546] width 592 height 111
click at [898, 602] on textarea "David found out the DNS server settings changed without any action on his end. …" at bounding box center [642, 546] width 592 height 111
type textarea "David found out the DNS server settings changed without any action on his end."
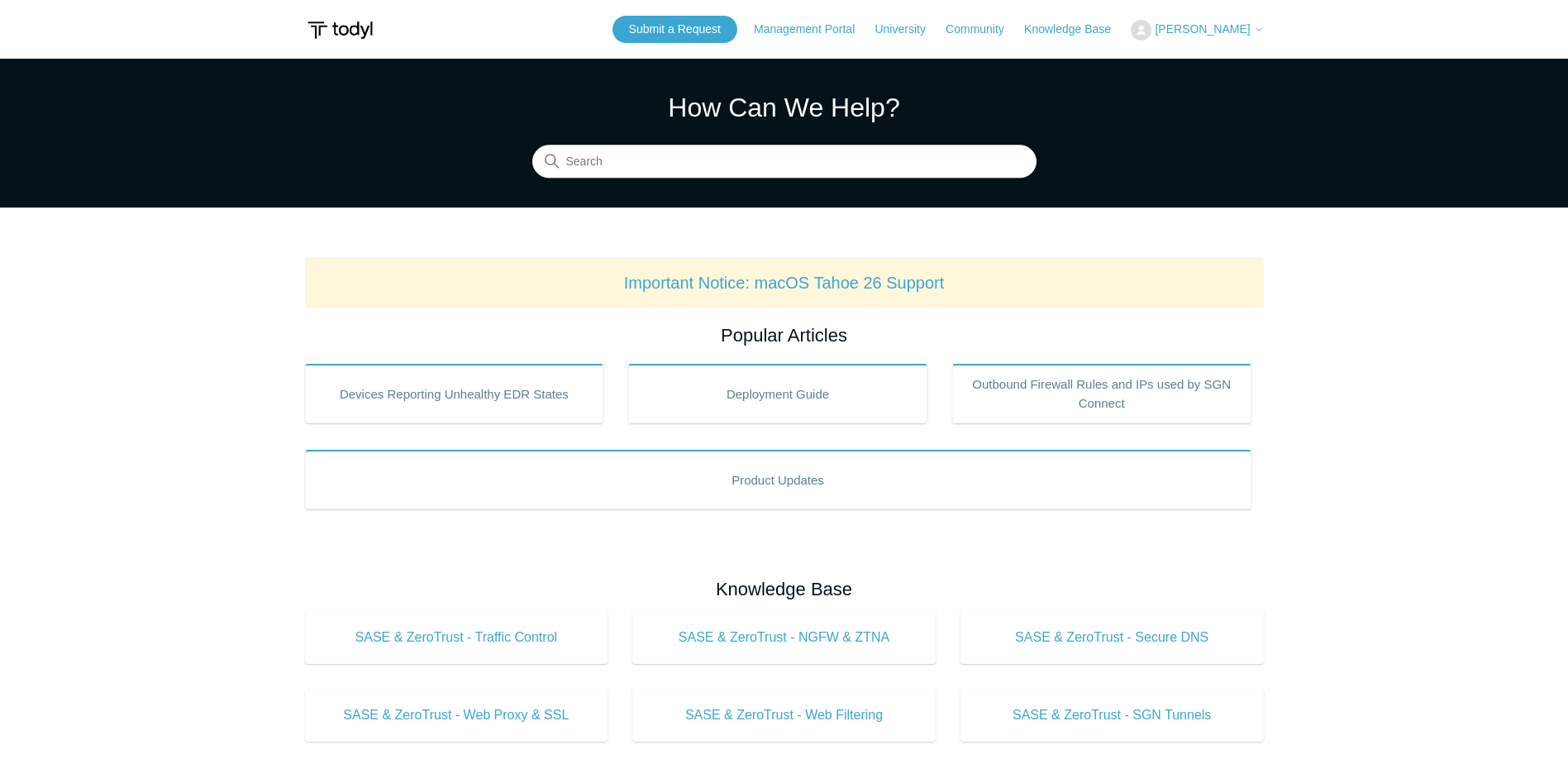
click at [1192, 32] on span "[PERSON_NAME]" at bounding box center [1202, 29] width 95 height 13
click at [1205, 65] on link "My Support Requests" at bounding box center [1212, 65] width 161 height 29
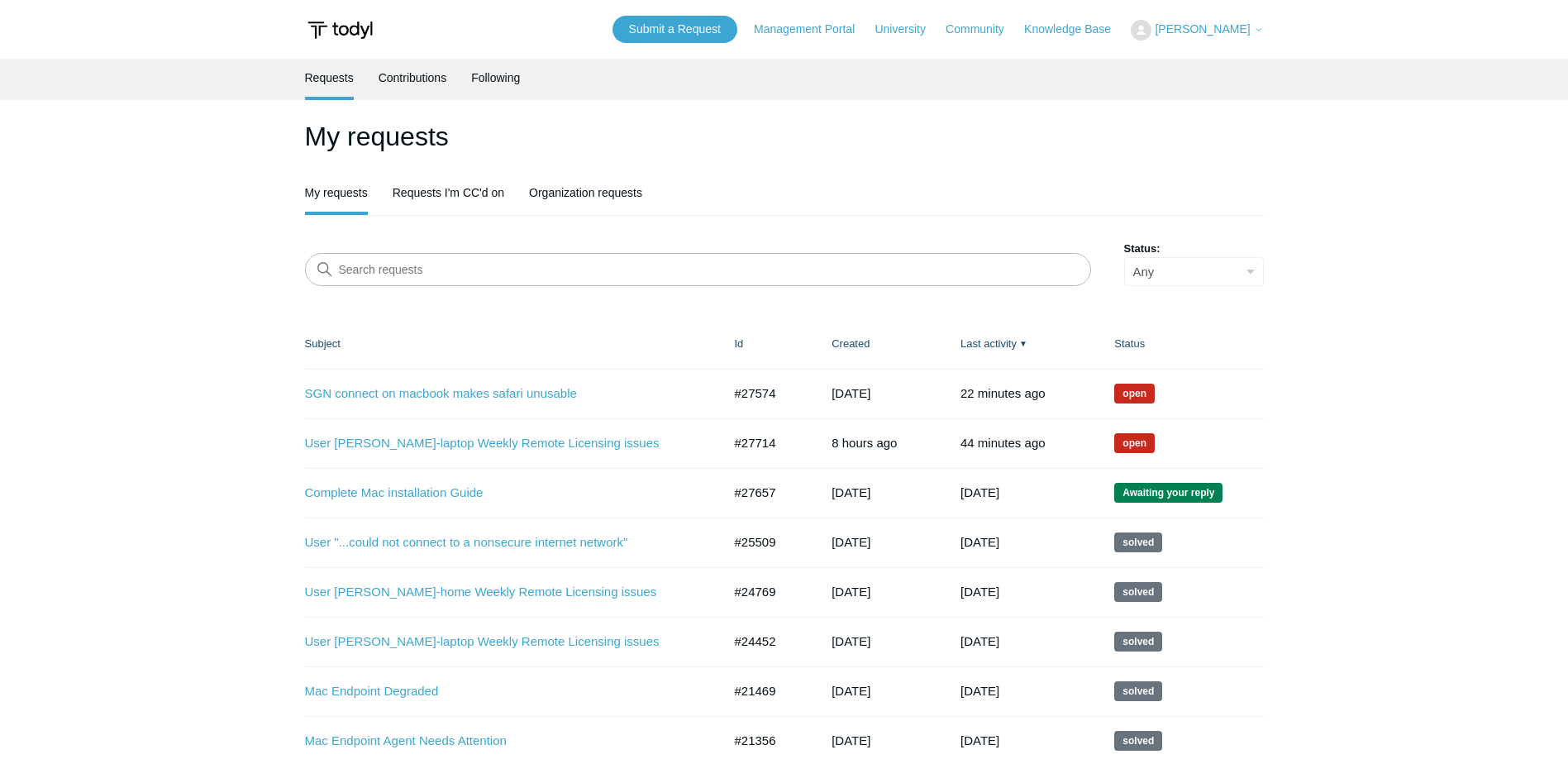
click at [133, 490] on main "Requests Contributions Following My requests My requests Requests I'm CC'd on O…" at bounding box center [784, 413] width 1568 height 708
click at [548, 501] on link "Complete Mac installation Guide" at bounding box center [501, 493] width 393 height 19
drag, startPoint x: 774, startPoint y: 491, endPoint x: 649, endPoint y: 487, distance: 125.1
click at [648, 488] on tr "Complete Mac installation Guide #27657 2 days ago Awaiting your reply #27657 2 …" at bounding box center [784, 493] width 959 height 50
copy tr "#27657 2 days ago Awaiting your reply #27657"
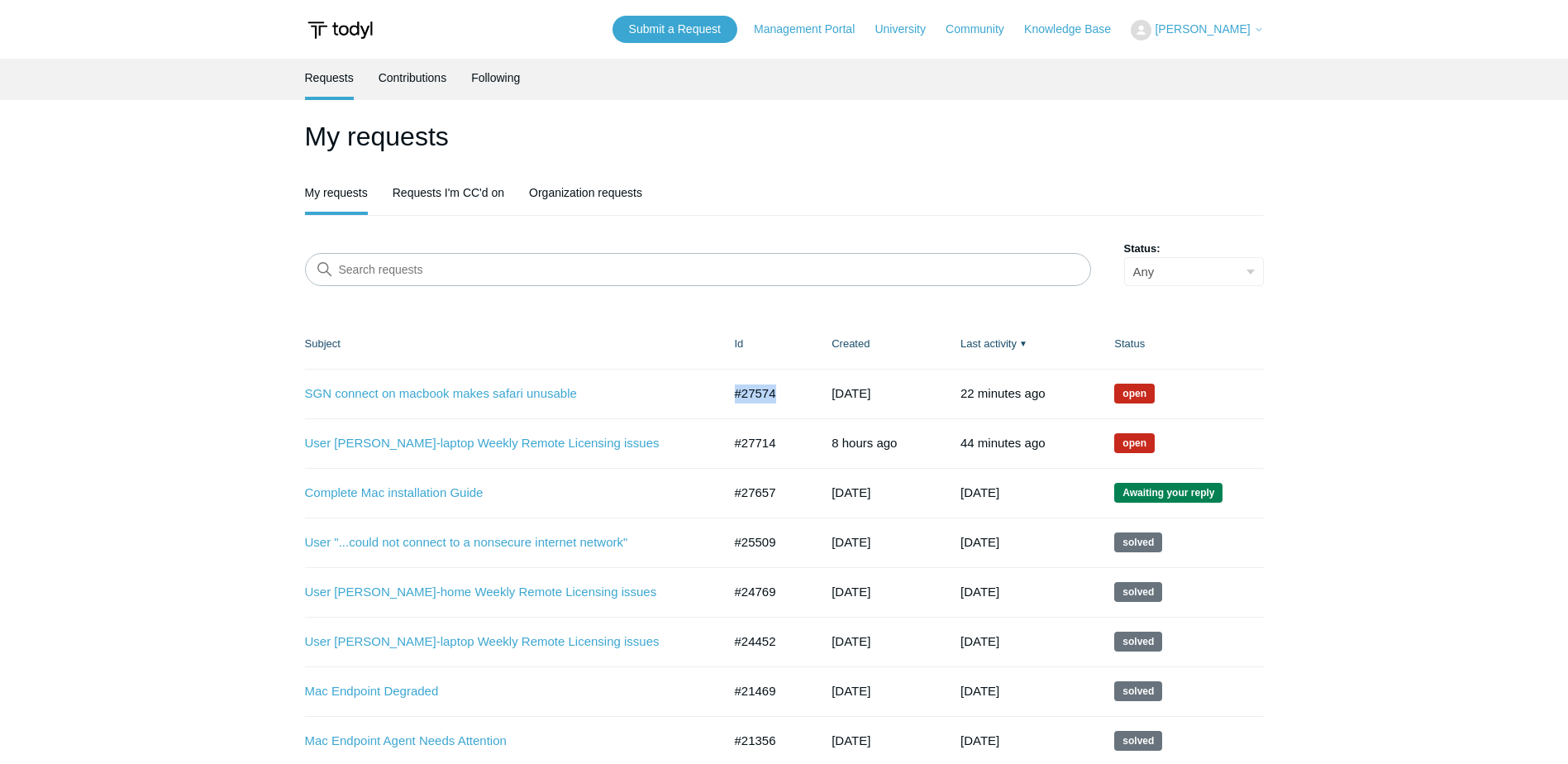
drag, startPoint x: 764, startPoint y: 395, endPoint x: 748, endPoint y: 394, distance: 16.0
click at [723, 399] on td "#27574" at bounding box center [766, 394] width 97 height 50
copy td "#27574"
click at [780, 444] on td "#27714" at bounding box center [766, 443] width 97 height 50
drag, startPoint x: 784, startPoint y: 442, endPoint x: 737, endPoint y: 445, distance: 47.1
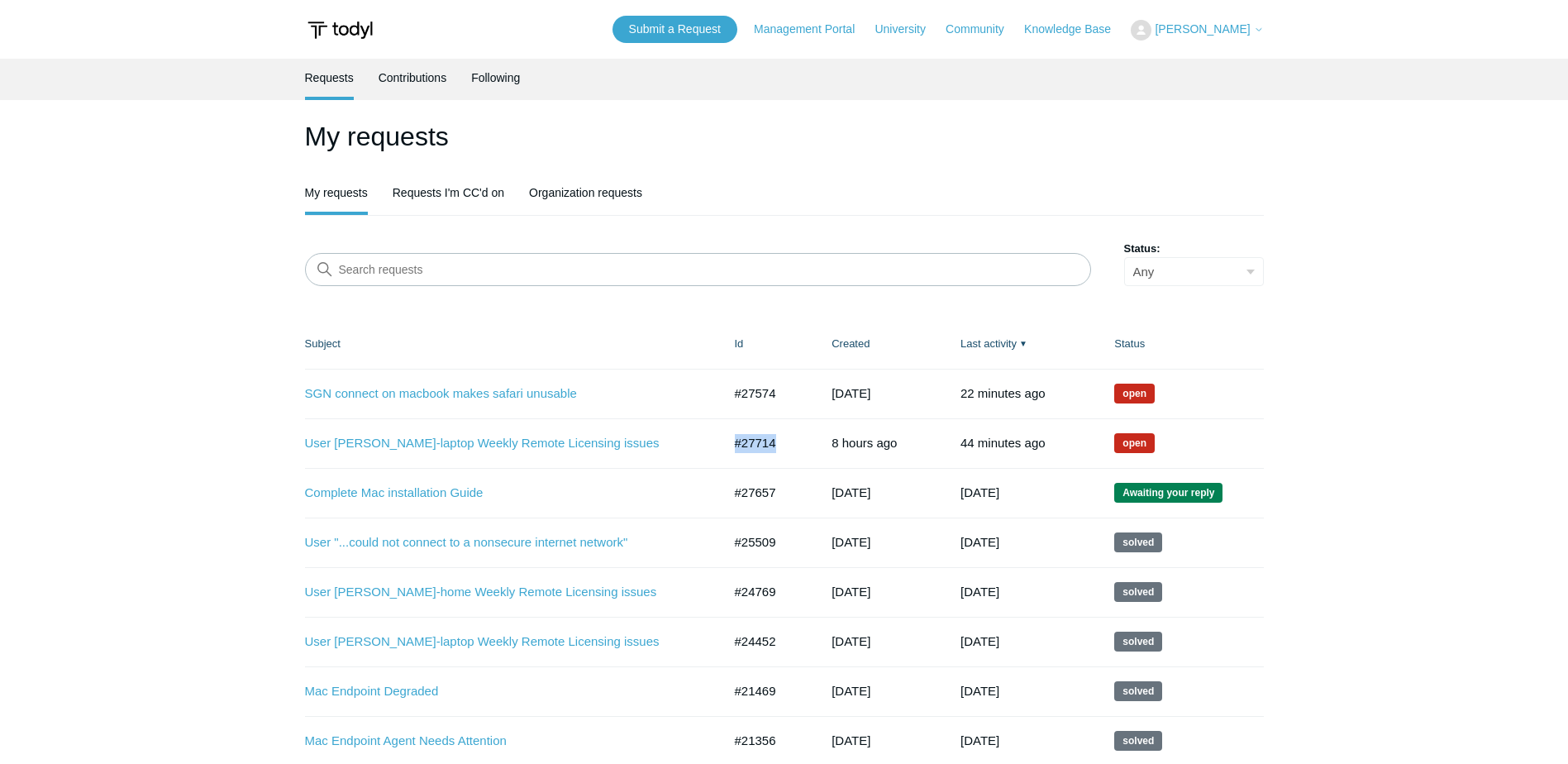
click at [737, 445] on td "#27714" at bounding box center [766, 443] width 97 height 50
copy td "#27714"
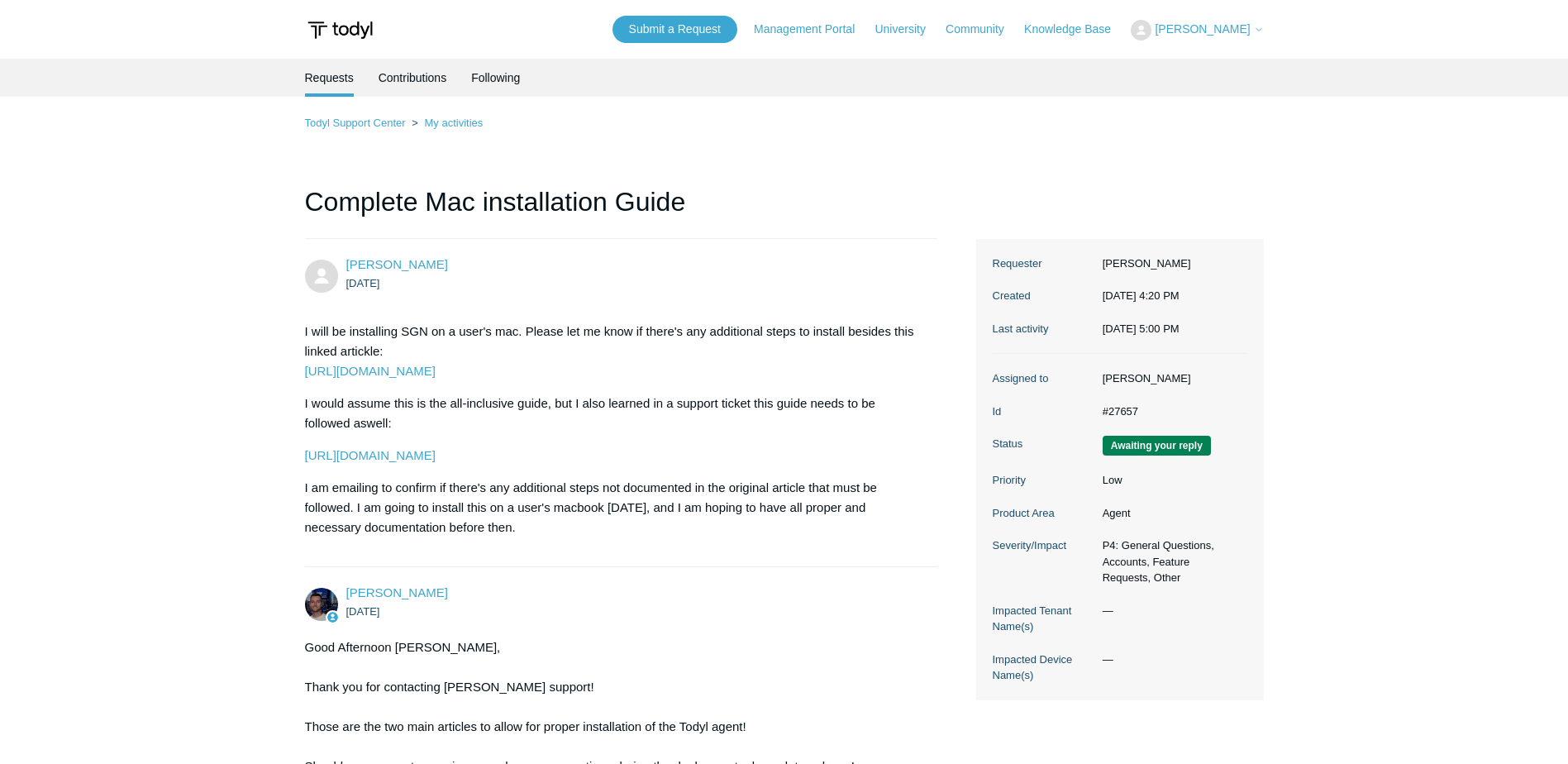
click at [191, 472] on main "Requests Contributions Following Todyl Support Center My activities Complete Ma…" at bounding box center [784, 522] width 1568 height 926
